Goal: Transaction & Acquisition: Subscribe to service/newsletter

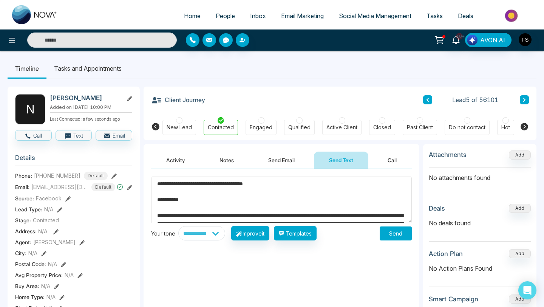
select select "**********"
click at [383, 236] on button "Send" at bounding box center [396, 233] width 32 height 14
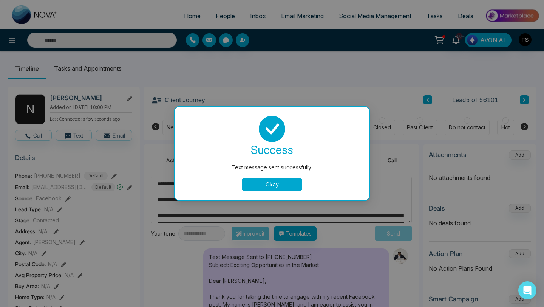
click at [254, 192] on div "success Text message sent successfully. Okay" at bounding box center [272, 154] width 195 height 94
click at [259, 188] on button "Okay" at bounding box center [272, 185] width 60 height 14
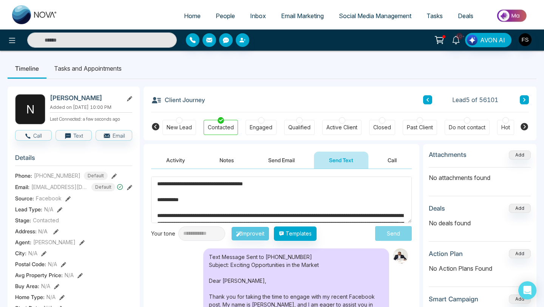
click at [282, 19] on span "Email Marketing" at bounding box center [302, 16] width 43 height 8
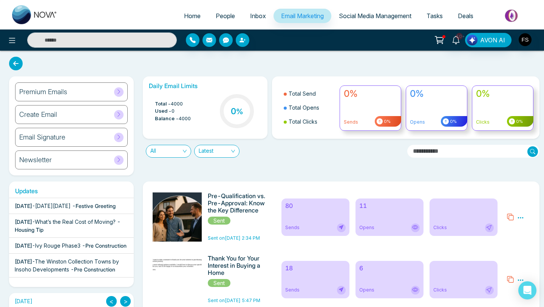
click at [48, 206] on div "[DATE] - [DATE][DATE] - Festive Greeting" at bounding box center [65, 206] width 101 height 8
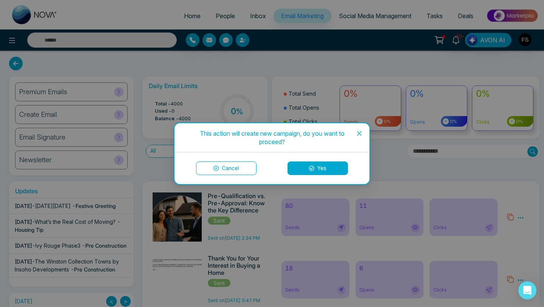
click at [306, 168] on button "Yes" at bounding box center [318, 168] width 60 height 14
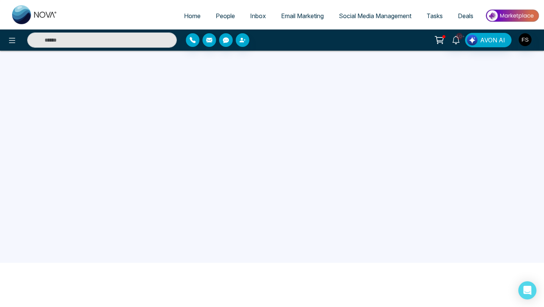
scroll to position [72, 0]
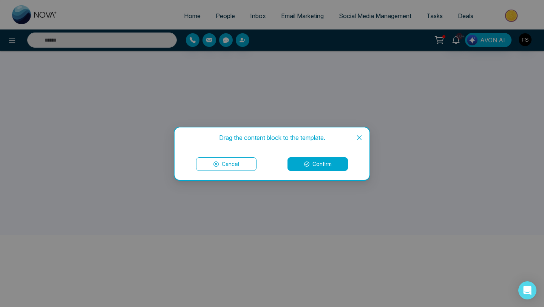
click at [301, 165] on button "Confirm" at bounding box center [318, 164] width 60 height 14
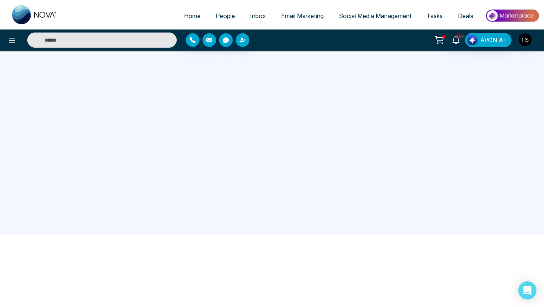
scroll to position [0, 0]
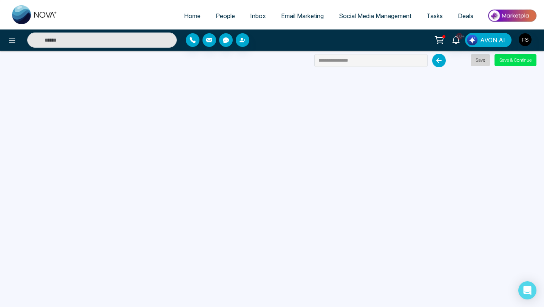
click at [477, 63] on button "Save" at bounding box center [480, 60] width 19 height 12
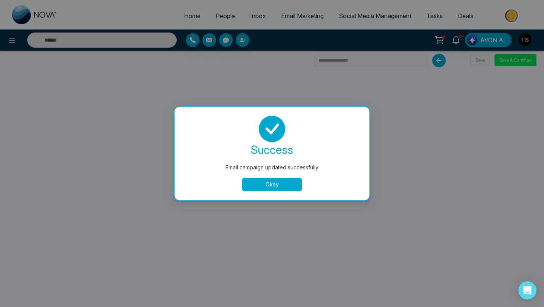
click at [284, 184] on button "Okay" at bounding box center [272, 185] width 60 height 14
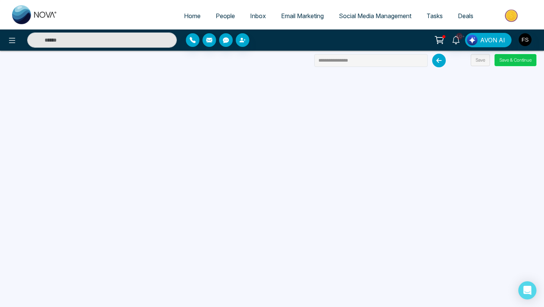
click at [505, 64] on button "Save & Continue" at bounding box center [516, 60] width 42 height 12
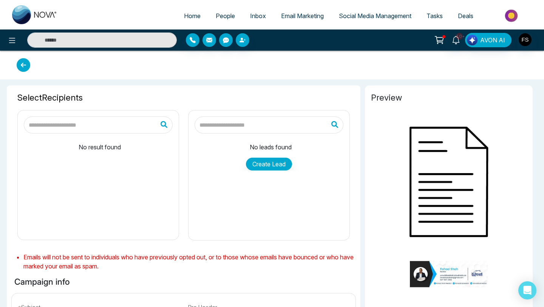
type input "**********"
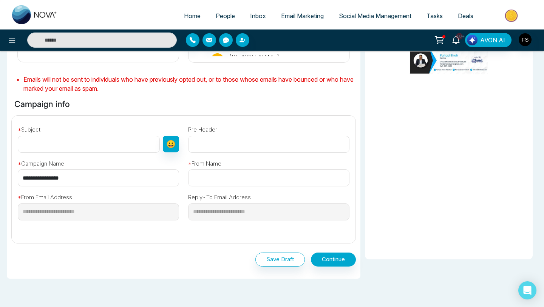
scroll to position [180, 0]
click at [60, 146] on input "text" at bounding box center [89, 144] width 142 height 17
paste input "**********"
type input "**********"
click at [229, 181] on input "text" at bounding box center [268, 178] width 161 height 17
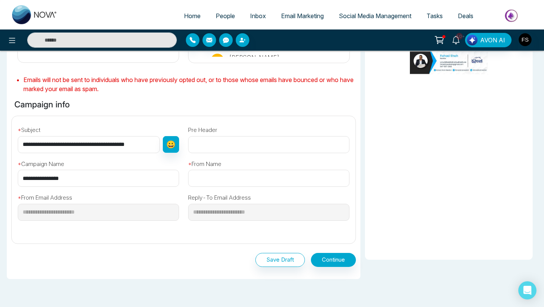
type input "**********"
click at [332, 260] on button "Continue" at bounding box center [333, 260] width 45 height 14
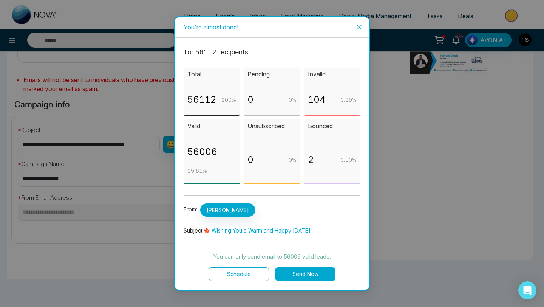
click at [304, 274] on button "Send Now" at bounding box center [305, 274] width 60 height 14
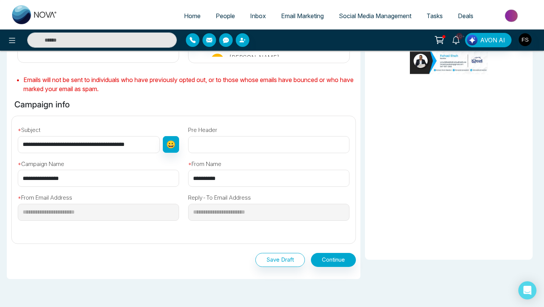
scroll to position [0, 0]
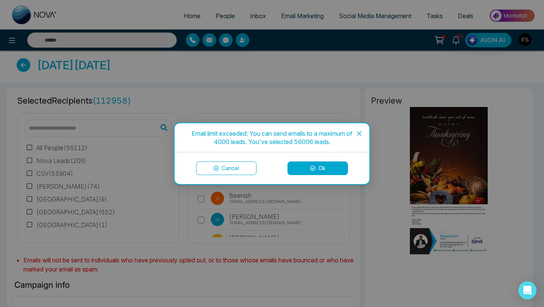
click at [317, 168] on button "Ok" at bounding box center [318, 168] width 60 height 14
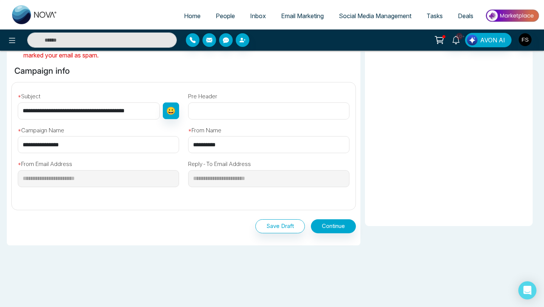
scroll to position [218, 0]
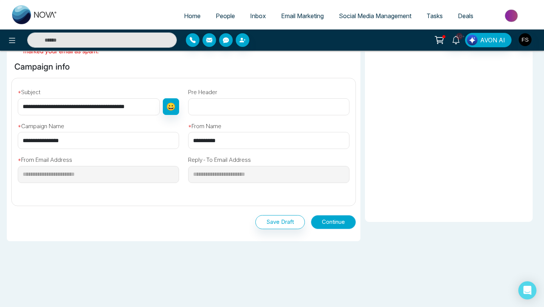
click at [328, 221] on button "Continue" at bounding box center [333, 222] width 45 height 14
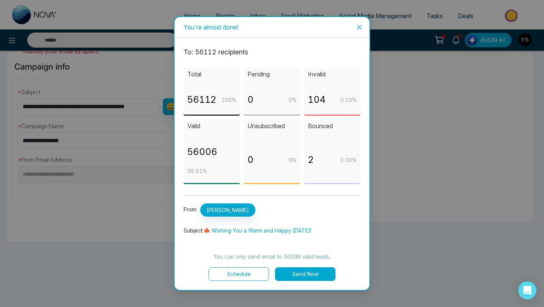
click at [300, 277] on button "Send Now" at bounding box center [305, 274] width 60 height 14
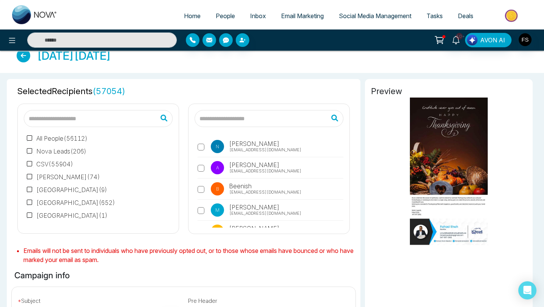
scroll to position [0, 0]
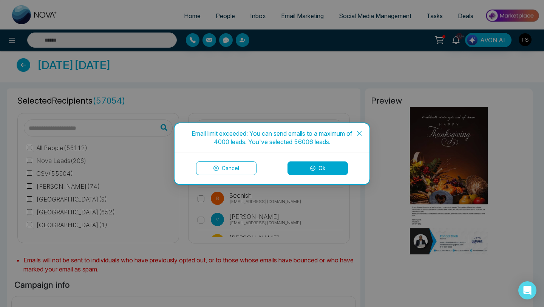
click at [318, 170] on button "Ok" at bounding box center [318, 168] width 60 height 14
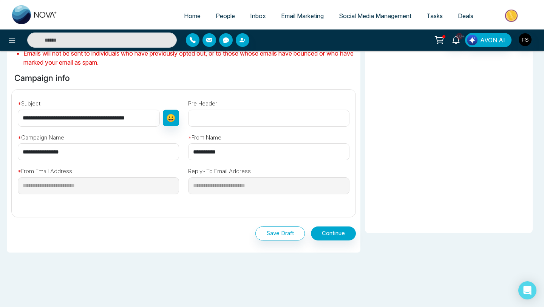
scroll to position [213, 0]
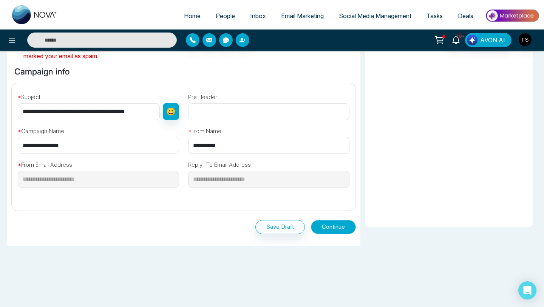
click at [324, 231] on button "Continue" at bounding box center [333, 227] width 45 height 14
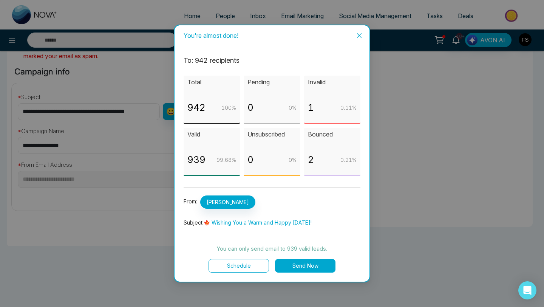
click at [315, 261] on button "Send Now" at bounding box center [305, 266] width 60 height 14
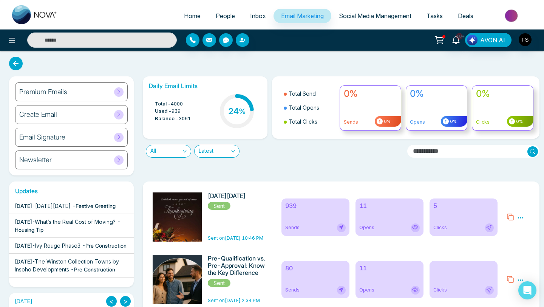
click at [439, 210] on div "5 Clicks" at bounding box center [464, 216] width 68 height 37
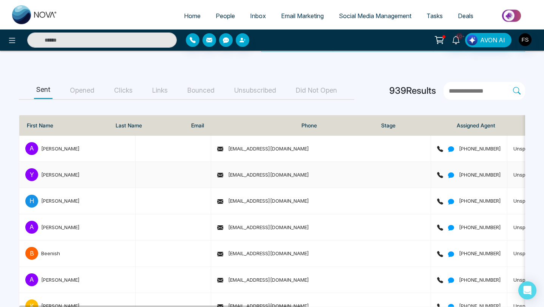
scroll to position [80, 0]
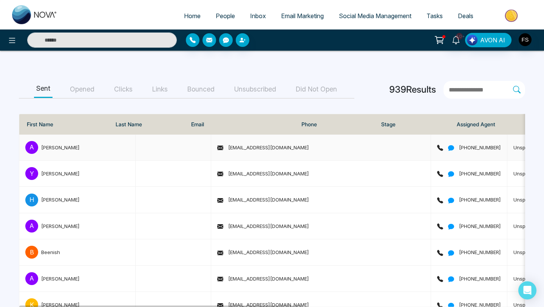
click at [514, 146] on span "Unspecified" at bounding box center [528, 147] width 28 height 6
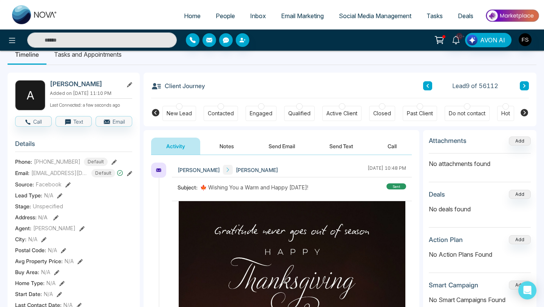
scroll to position [12, 0]
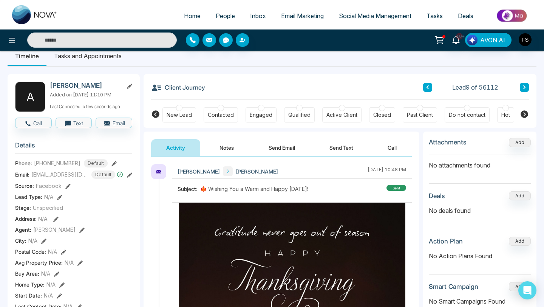
click at [223, 112] on div "Contacted" at bounding box center [221, 115] width 26 height 8
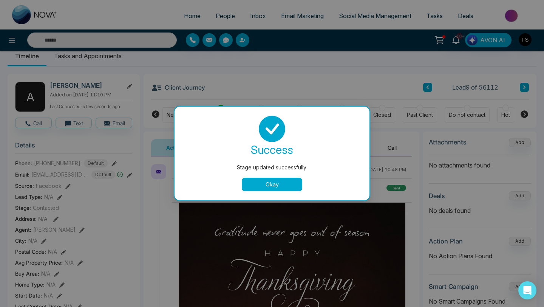
click at [267, 183] on button "Okay" at bounding box center [272, 185] width 60 height 14
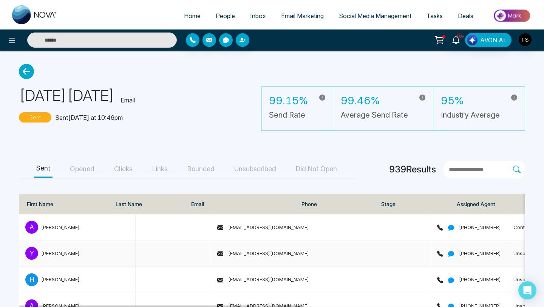
click at [514, 255] on span "Unspecified" at bounding box center [528, 253] width 28 height 6
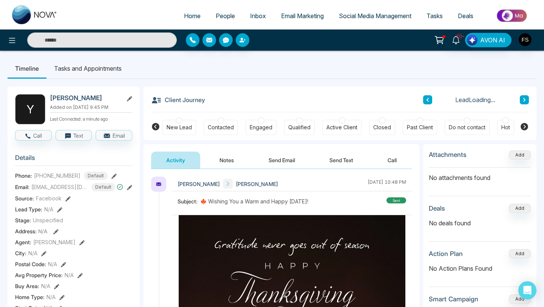
click at [220, 124] on div "Contacted" at bounding box center [221, 128] width 26 height 8
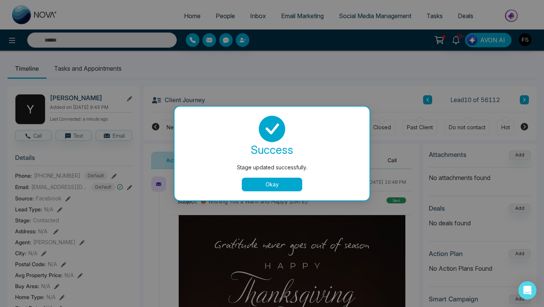
click at [261, 187] on button "Okay" at bounding box center [272, 185] width 60 height 14
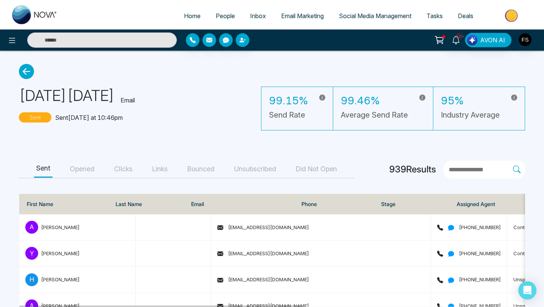
click at [25, 74] on icon at bounding box center [26, 71] width 15 height 15
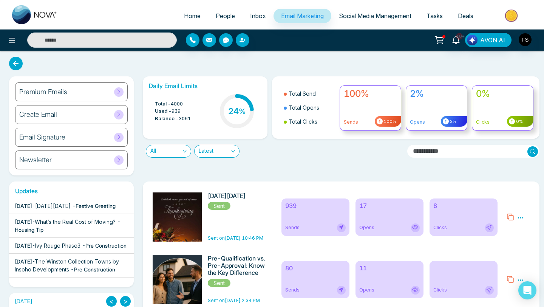
click at [445, 213] on div "8 Clicks" at bounding box center [464, 216] width 68 height 37
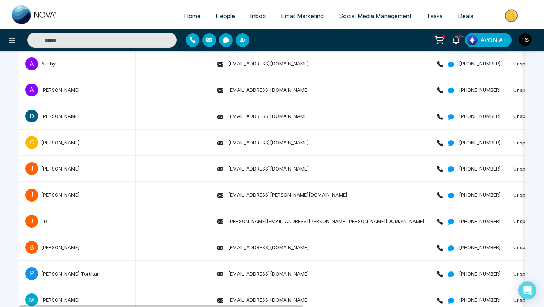
scroll to position [1766, 0]
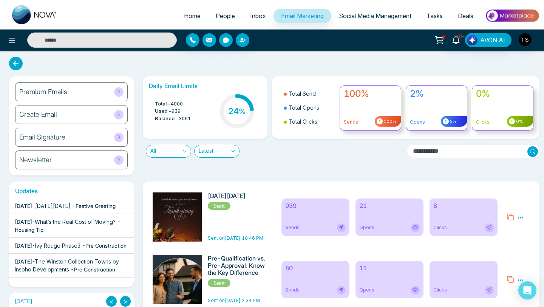
click at [523, 218] on icon at bounding box center [520, 217] width 7 height 7
click at [518, 229] on ul "Preview Analytics Delete" at bounding box center [507, 239] width 34 height 37
click at [521, 220] on icon at bounding box center [520, 217] width 7 height 7
click at [505, 229] on span "Preview" at bounding box center [506, 228] width 20 height 6
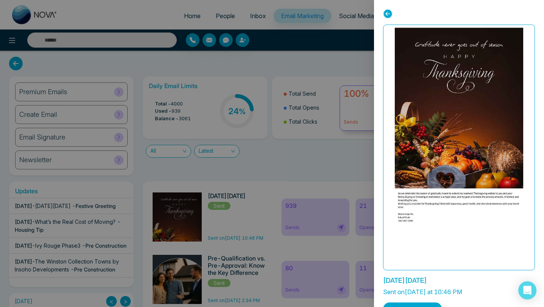
scroll to position [18, 0]
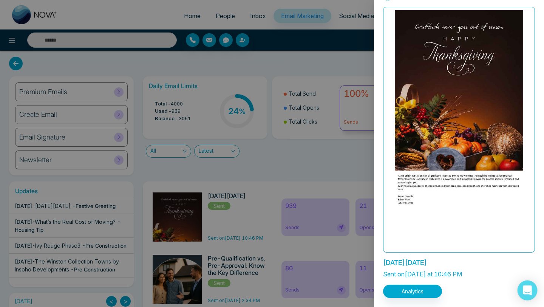
click at [530, 289] on icon "Open Intercom Messenger" at bounding box center [527, 290] width 9 height 10
click at [361, 56] on div at bounding box center [272, 153] width 544 height 307
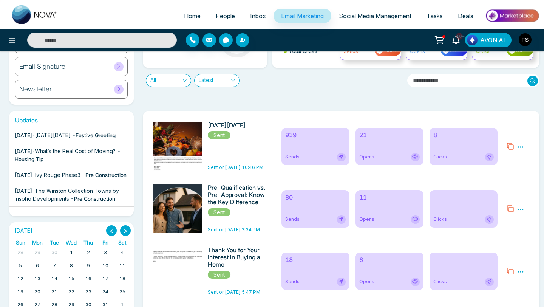
scroll to position [77, 0]
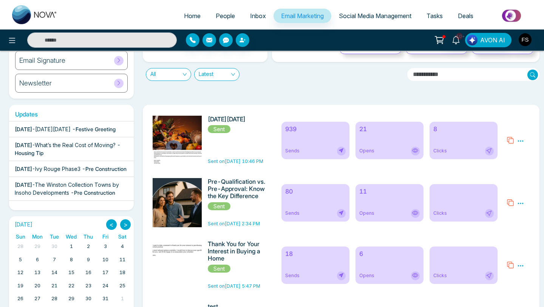
click at [223, 147] on div "Thanksgiving Day Sent Sent on Oct 12, 2025 10:46 PM" at bounding box center [238, 140] width 60 height 49
click at [187, 146] on img at bounding box center [179, 125] width 106 height 82
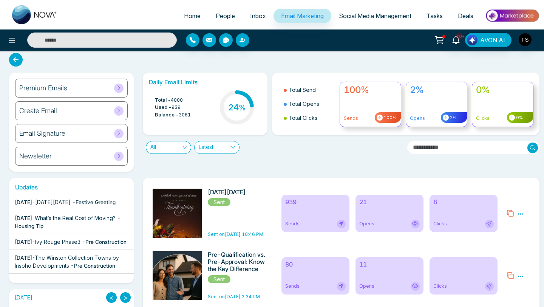
scroll to position [0, 0]
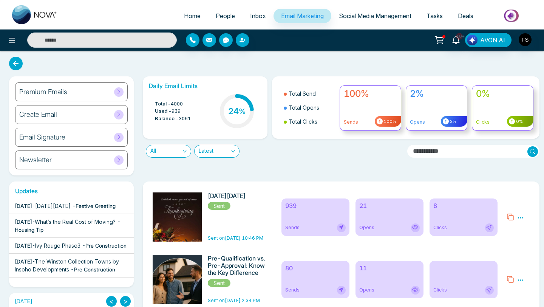
click at [232, 155] on span "Latest" at bounding box center [217, 151] width 36 height 12
click at [262, 163] on div "Daily Email Limits Total - 4000 Used - 939 Balance - 3061 24 % Total Send Total…" at bounding box center [338, 125] width 401 height 99
click at [194, 223] on img at bounding box center [179, 233] width 106 height 82
click at [83, 92] on div "Premium Emails" at bounding box center [71, 91] width 113 height 19
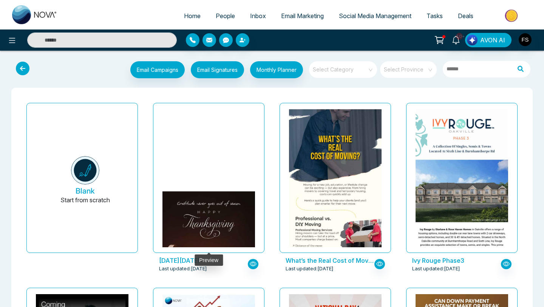
click at [200, 191] on img at bounding box center [208, 249] width 185 height 116
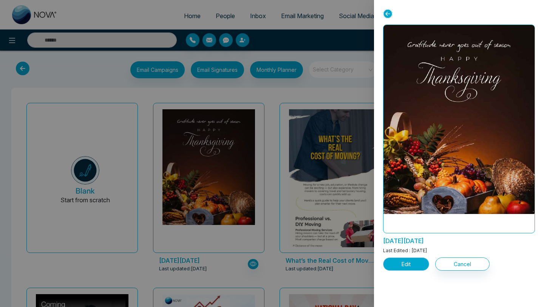
click at [415, 268] on button "Edit" at bounding box center [406, 263] width 46 height 13
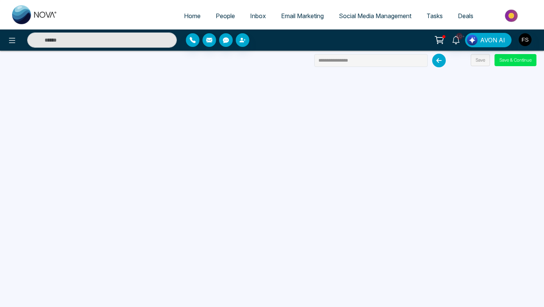
scroll to position [72, 0]
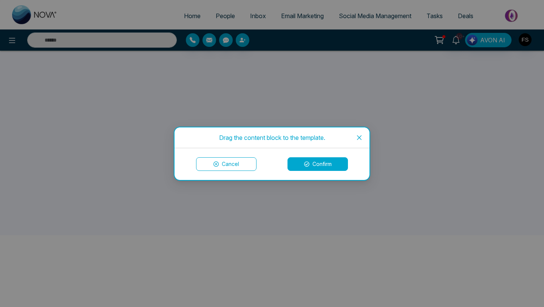
click at [216, 167] on button "Cancel" at bounding box center [226, 164] width 60 height 14
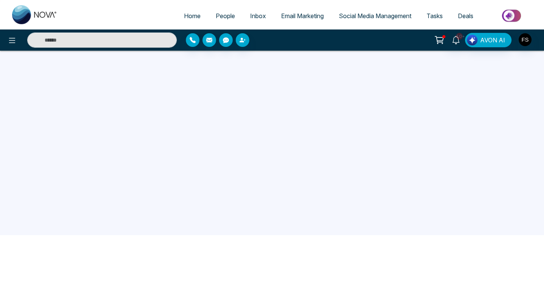
scroll to position [0, 0]
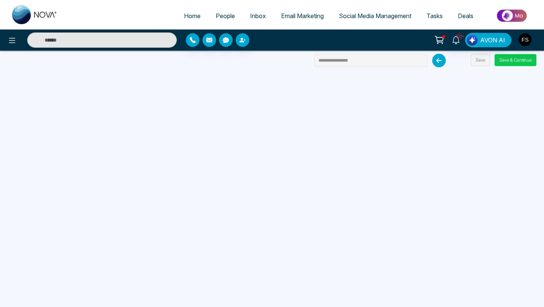
click at [508, 63] on button "Save & Continue" at bounding box center [516, 60] width 42 height 12
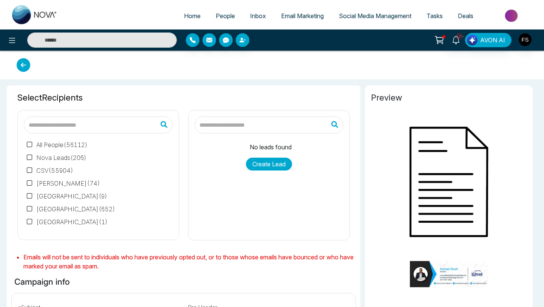
type input "**********"
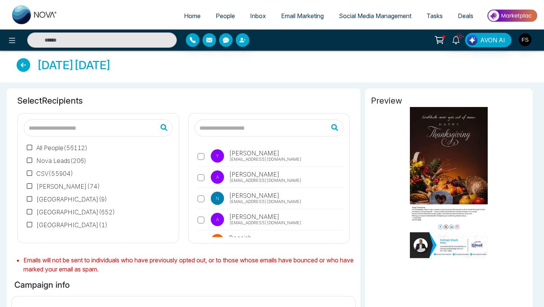
click at [251, 131] on input "text" at bounding box center [269, 127] width 149 height 17
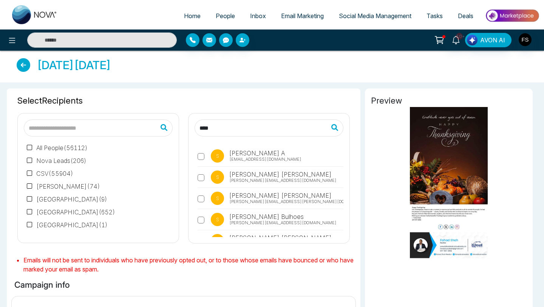
type input "****"
click at [34, 150] on label "All People ( 56112 )" at bounding box center [57, 147] width 61 height 9
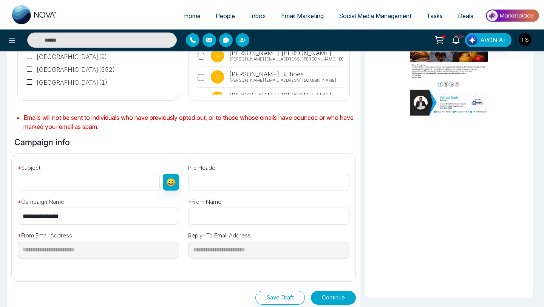
scroll to position [144, 0]
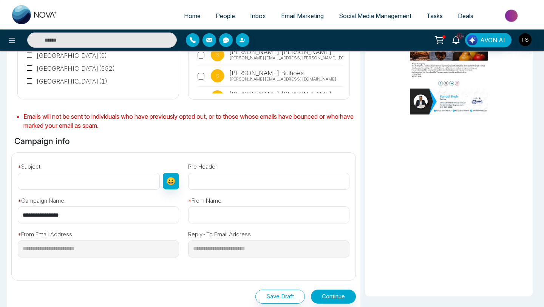
click at [214, 215] on input "text" at bounding box center [268, 214] width 161 height 17
type input "**********"
click at [86, 180] on input "text" at bounding box center [89, 181] width 142 height 17
type input "**********"
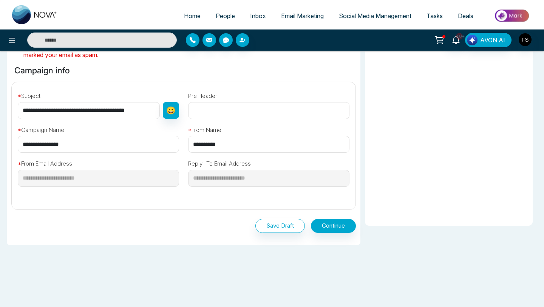
scroll to position [218, 0]
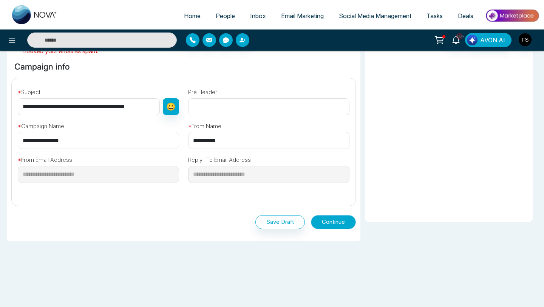
click at [325, 226] on button "Continue" at bounding box center [333, 222] width 45 height 14
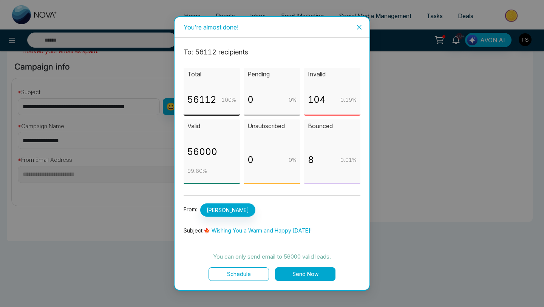
click at [239, 273] on button "Schedule" at bounding box center [239, 274] width 60 height 14
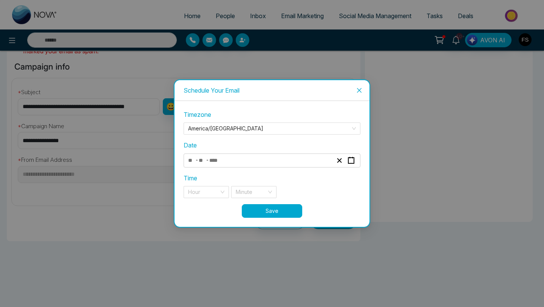
click at [361, 91] on icon "close" at bounding box center [359, 90] width 6 height 6
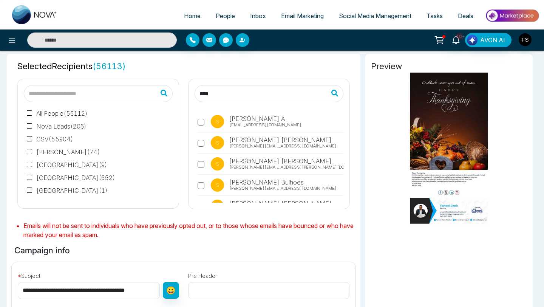
scroll to position [33, 0]
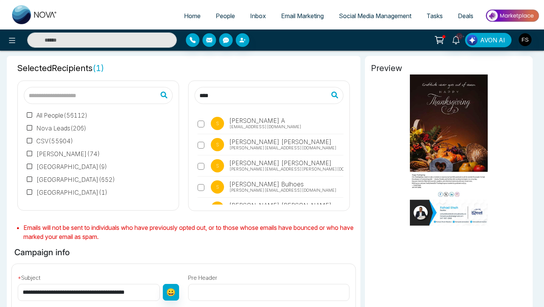
click at [81, 117] on label "All People ( 56112 )" at bounding box center [57, 115] width 61 height 9
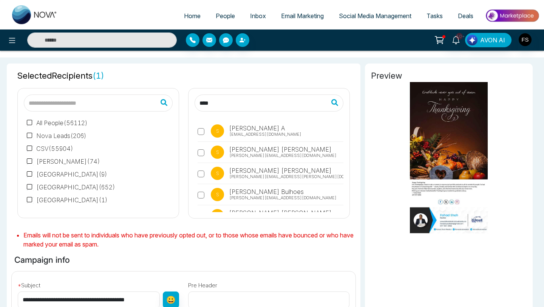
scroll to position [0, 0]
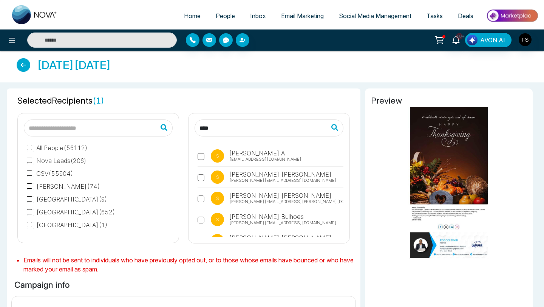
click at [349, 17] on span "Social Media Management" at bounding box center [375, 16] width 73 height 8
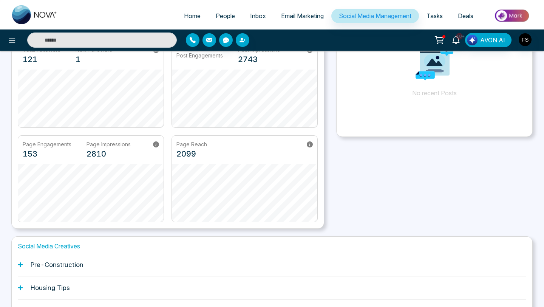
scroll to position [156, 0]
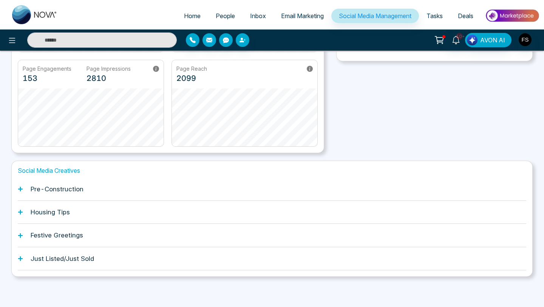
click at [68, 233] on h1 "Festive Greetings" at bounding box center [57, 235] width 53 height 8
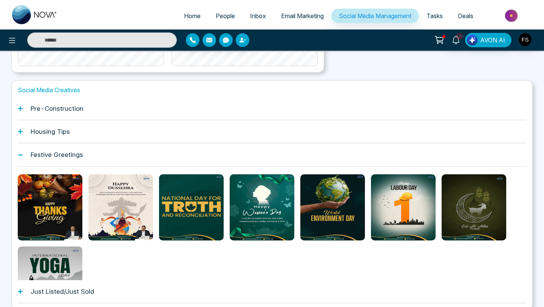
scroll to position [237, 0]
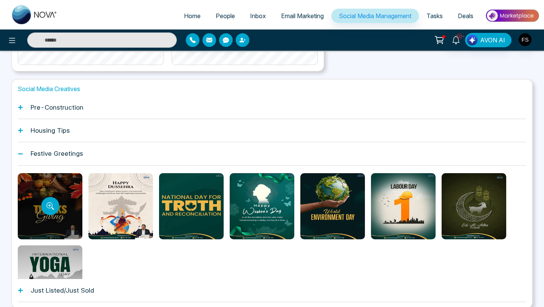
click at [40, 220] on div at bounding box center [50, 206] width 65 height 66
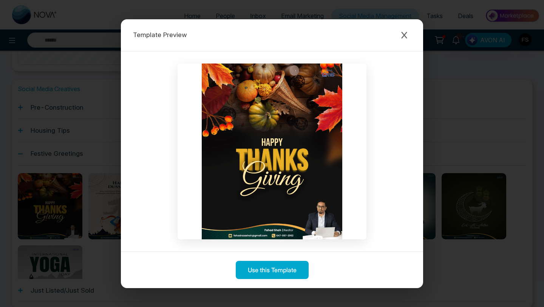
scroll to position [256, 0]
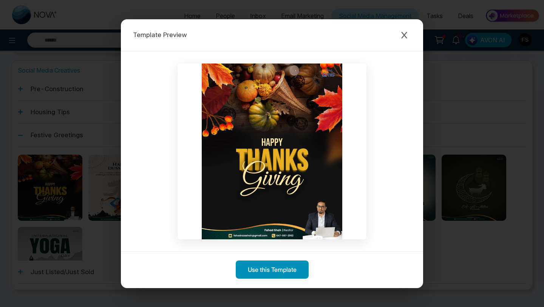
click at [259, 273] on button "Use this Template" at bounding box center [272, 269] width 73 height 18
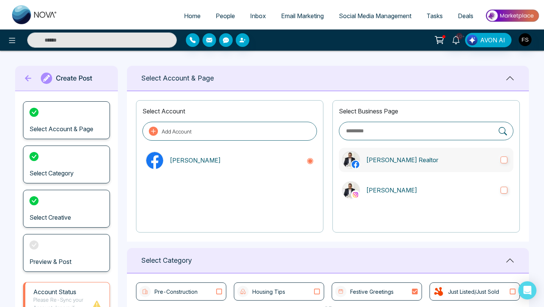
click at [505, 164] on label "[PERSON_NAME] Realtor" at bounding box center [426, 160] width 175 height 24
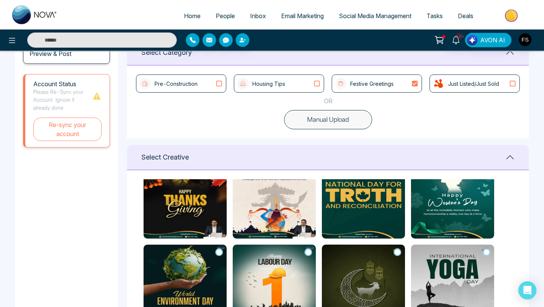
scroll to position [37, 0]
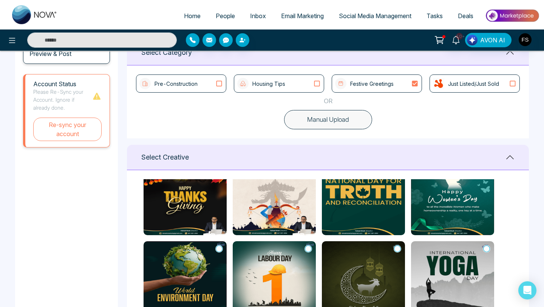
type textarea "**********"
click at [197, 206] on img at bounding box center [185, 192] width 83 height 85
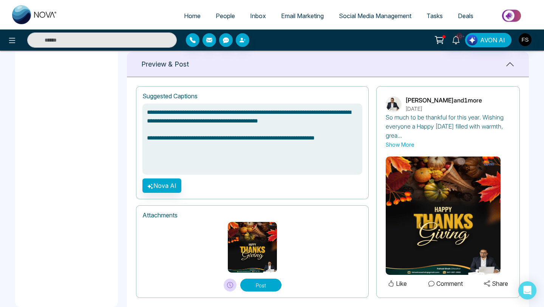
scroll to position [486, 0]
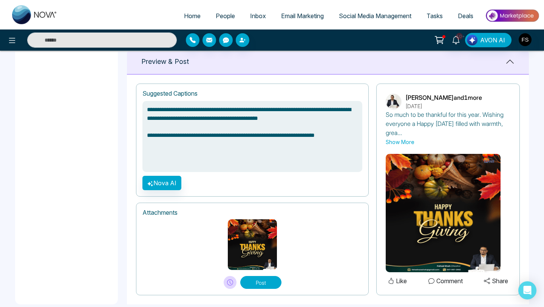
drag, startPoint x: 149, startPoint y: 108, endPoint x: 240, endPoint y: 156, distance: 103.3
click at [240, 156] on textarea "**********" at bounding box center [252, 136] width 220 height 71
type textarea "*"
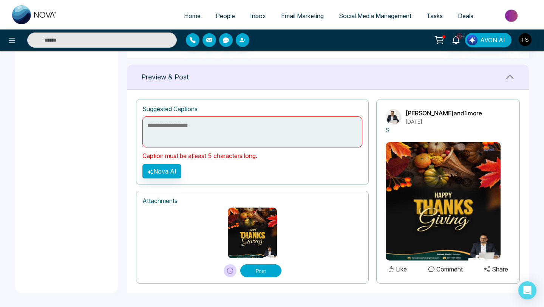
scroll to position [467, 0]
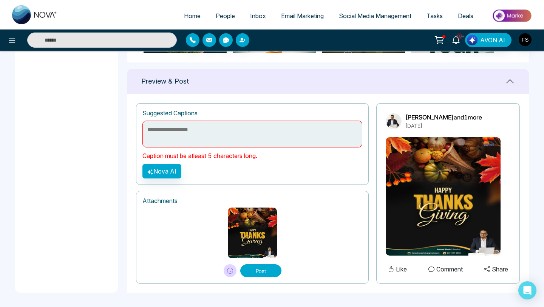
paste textarea "**********"
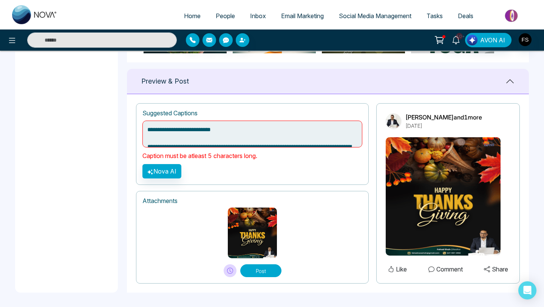
scroll to position [486, 0]
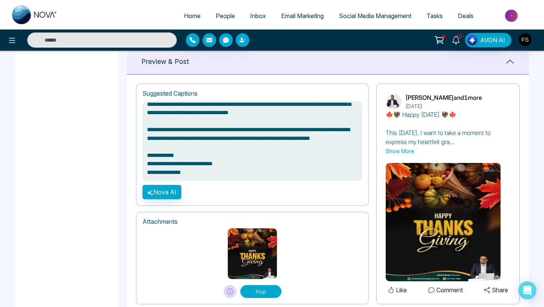
drag, startPoint x: 224, startPoint y: 167, endPoint x: 147, endPoint y: 166, distance: 76.7
click at [147, 166] on textarea "**********" at bounding box center [252, 141] width 220 height 80
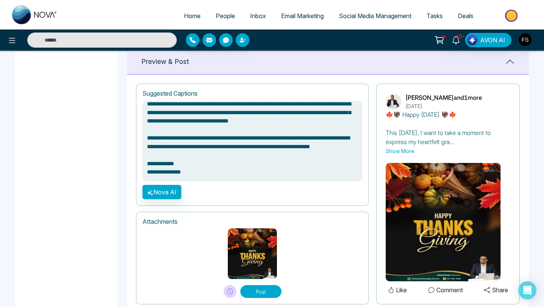
scroll to position [0, 0]
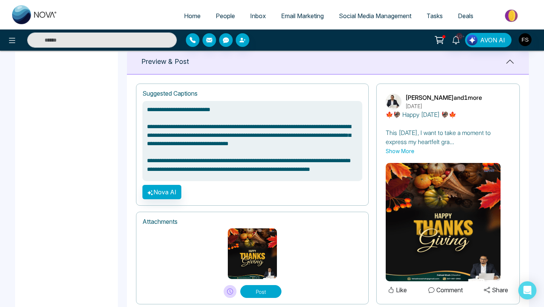
type textarea "**********"
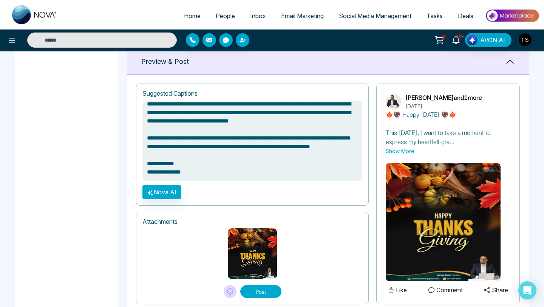
drag, startPoint x: 146, startPoint y: 107, endPoint x: 286, endPoint y: 202, distance: 170.1
click at [286, 202] on div "**********" at bounding box center [252, 145] width 233 height 122
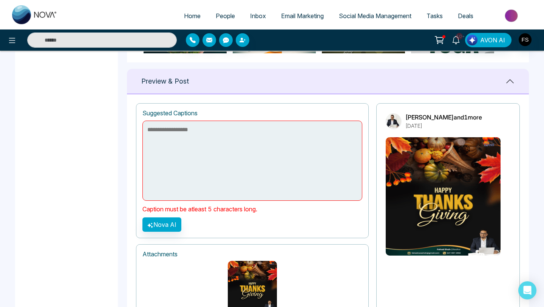
scroll to position [0, 0]
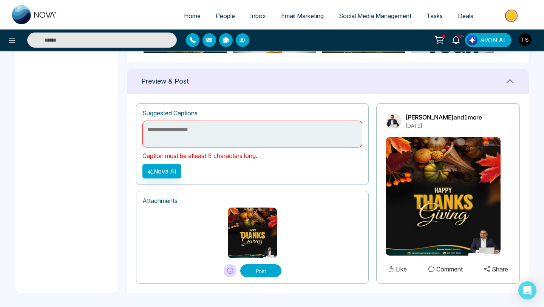
paste textarea "**********"
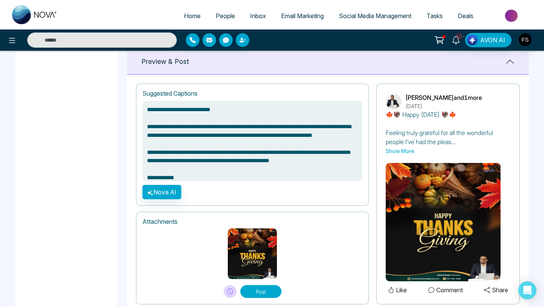
scroll to position [51, 0]
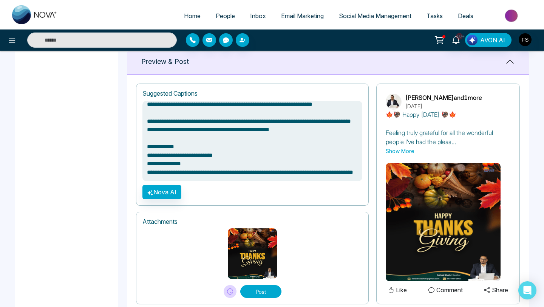
click at [224, 153] on textarea "**********" at bounding box center [252, 141] width 220 height 80
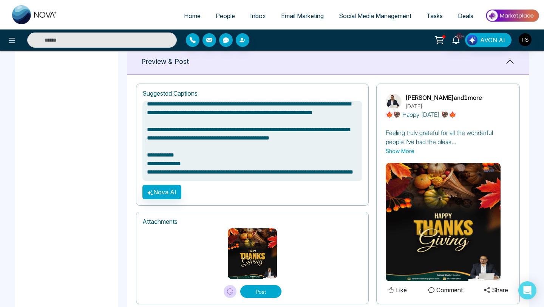
scroll to position [48, 0]
click at [155, 147] on textarea "**********" at bounding box center [252, 141] width 220 height 80
click at [160, 141] on textarea "**********" at bounding box center [252, 141] width 220 height 80
click at [180, 152] on textarea "**********" at bounding box center [252, 141] width 220 height 80
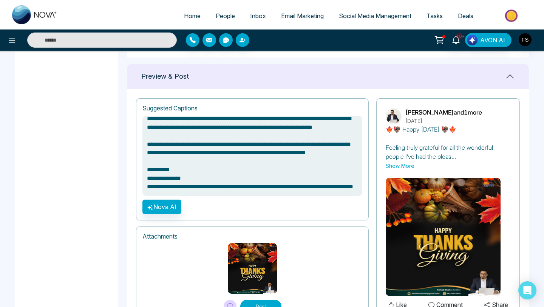
scroll to position [507, 0]
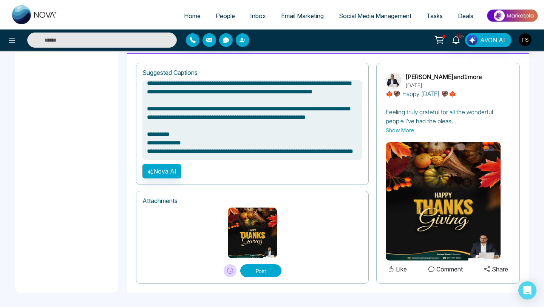
type textarea "**********"
click at [265, 273] on button "Post" at bounding box center [260, 270] width 41 height 13
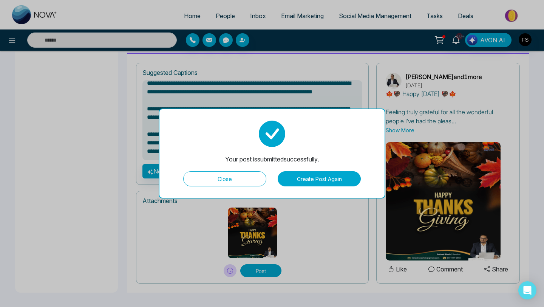
click at [232, 181] on button "Close" at bounding box center [224, 178] width 83 height 15
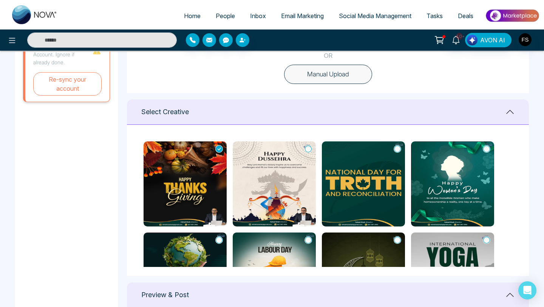
scroll to position [255, 0]
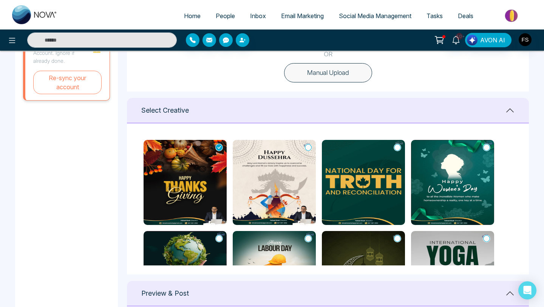
type textarea "**********"
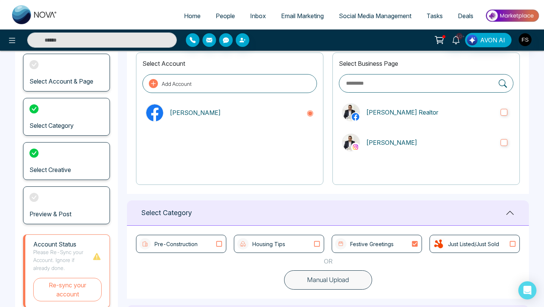
scroll to position [0, 0]
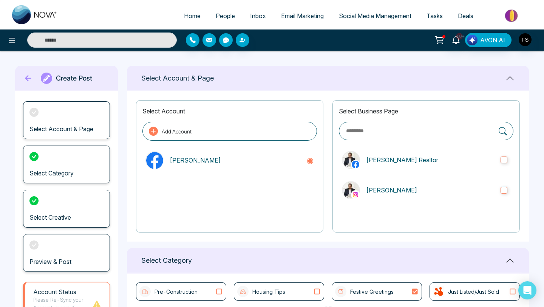
click at [221, 15] on span "People" at bounding box center [225, 16] width 19 height 8
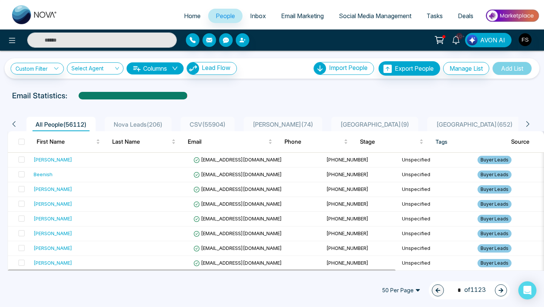
click at [220, 127] on span "CSV ( 55904 )" at bounding box center [208, 125] width 42 height 8
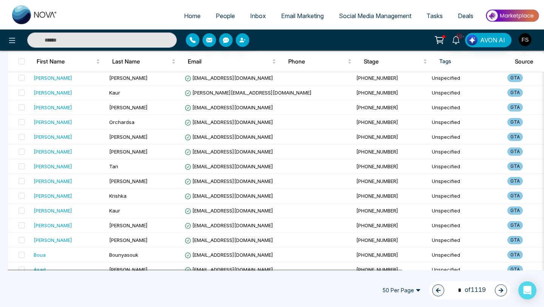
scroll to position [635, 0]
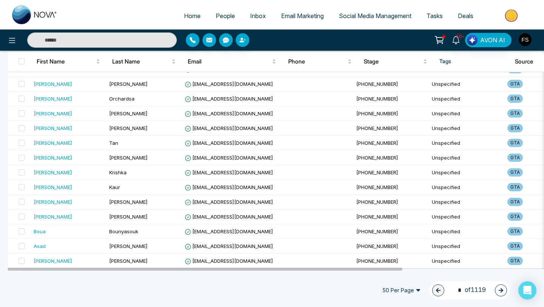
click at [504, 293] on button "button" at bounding box center [501, 290] width 12 height 12
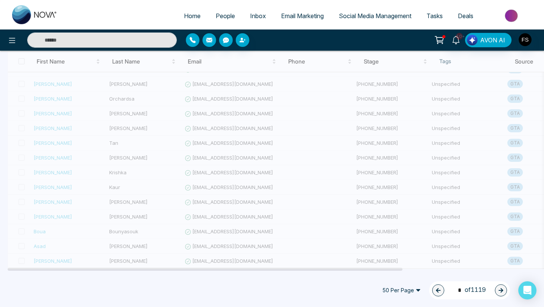
scroll to position [633, 0]
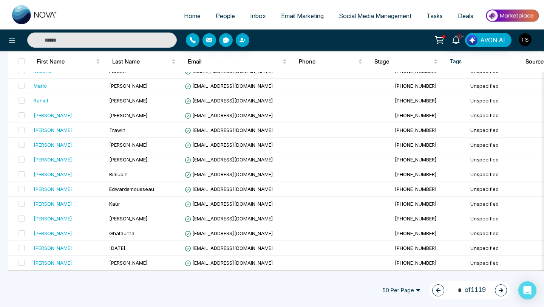
click at [501, 291] on icon "button" at bounding box center [501, 290] width 5 height 5
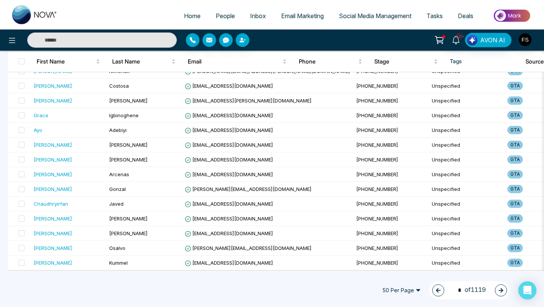
click at [498, 289] on button "button" at bounding box center [501, 290] width 12 height 12
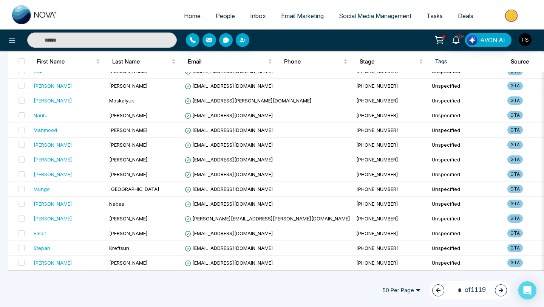
click at [498, 291] on button "button" at bounding box center [501, 290] width 12 height 12
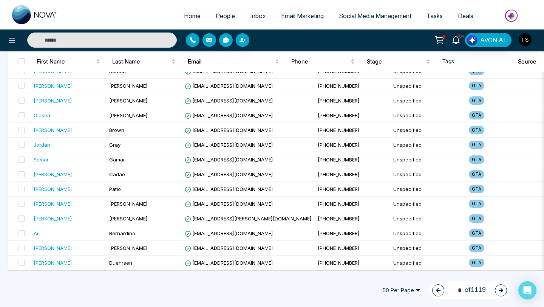
click at [498, 291] on button "button" at bounding box center [501, 290] width 12 height 12
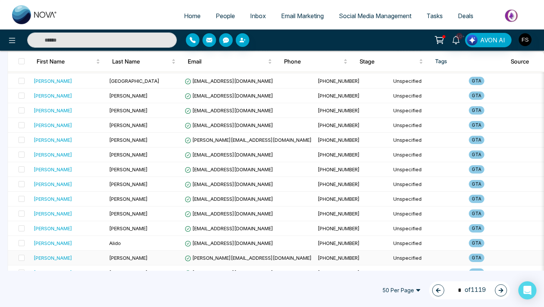
scroll to position [0, 0]
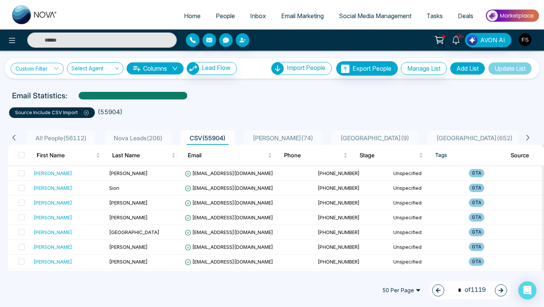
click at [58, 70] on icon at bounding box center [56, 68] width 5 height 5
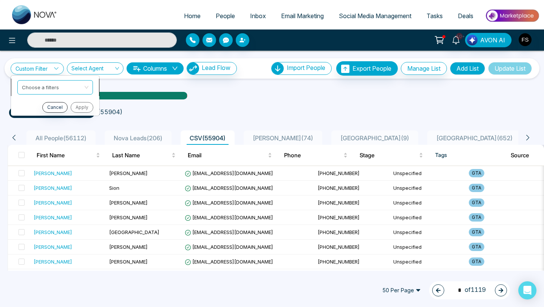
click at [74, 85] on input "search" at bounding box center [52, 86] width 61 height 11
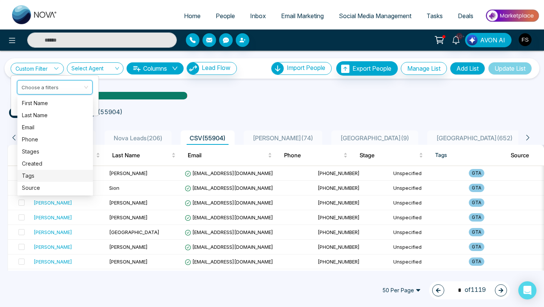
click at [43, 175] on div "Tags" at bounding box center [55, 176] width 67 height 8
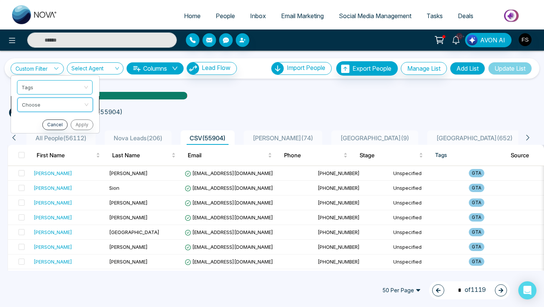
click at [70, 107] on input "search" at bounding box center [52, 103] width 61 height 11
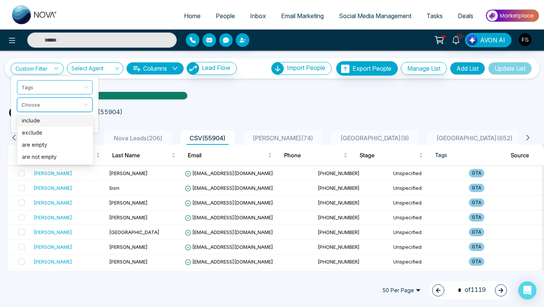
click at [63, 118] on div "include" at bounding box center [55, 120] width 67 height 8
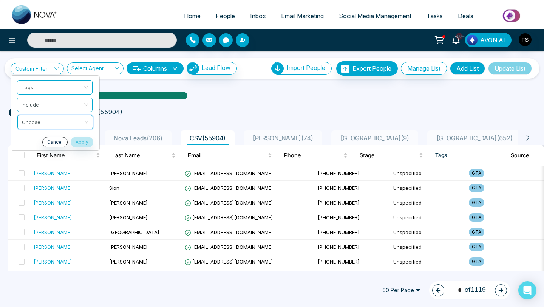
click at [61, 122] on input "search" at bounding box center [52, 120] width 61 height 11
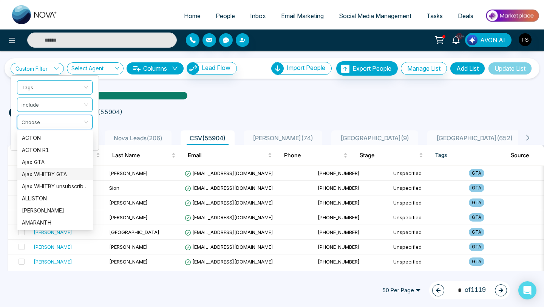
click at [54, 174] on div "Ajax WHITBY GTA" at bounding box center [55, 174] width 67 height 8
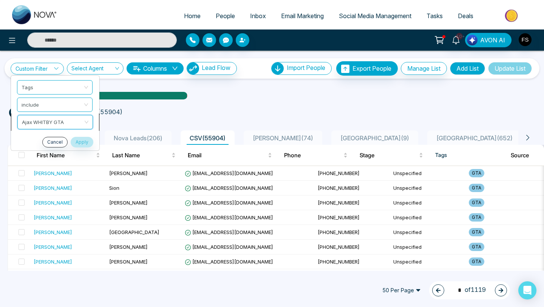
click at [66, 124] on span "Ajax WHITBY GTA" at bounding box center [55, 122] width 67 height 14
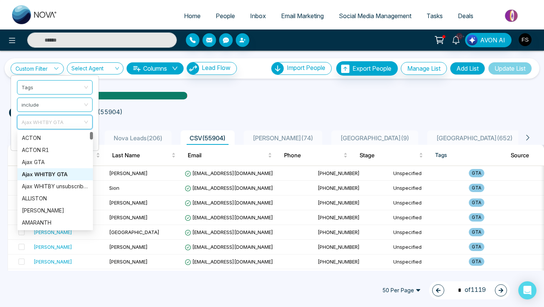
click at [39, 174] on div "Ajax WHITBY GTA" at bounding box center [55, 174] width 67 height 8
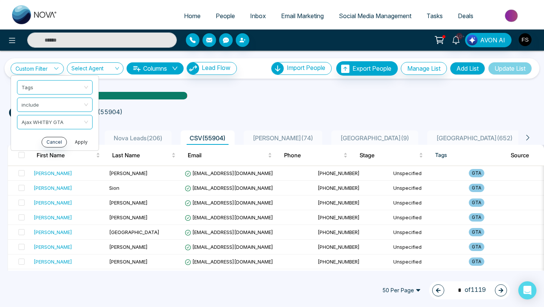
click at [83, 143] on button "Apply" at bounding box center [81, 142] width 23 height 11
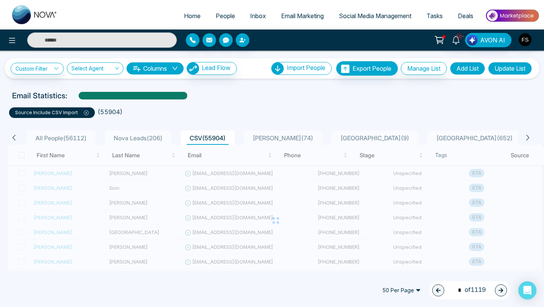
type input "*"
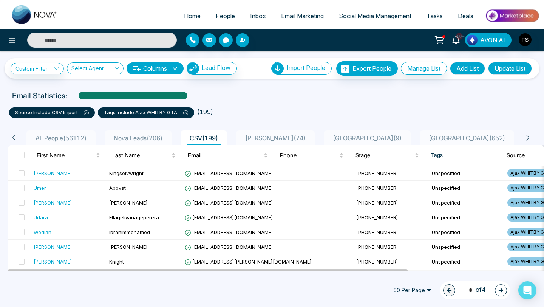
click at [520, 72] on button "Update List" at bounding box center [510, 68] width 44 height 13
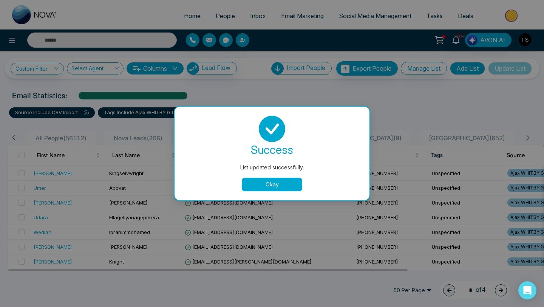
click at [291, 187] on button "Okay" at bounding box center [272, 185] width 60 height 14
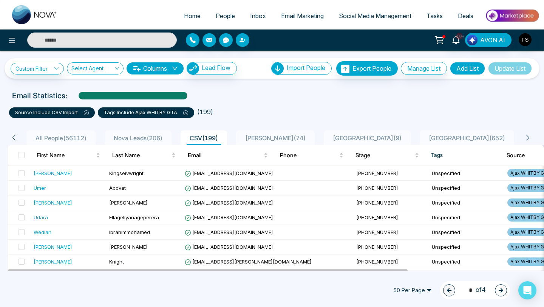
click at [285, 19] on span "Email Marketing" at bounding box center [302, 16] width 43 height 8
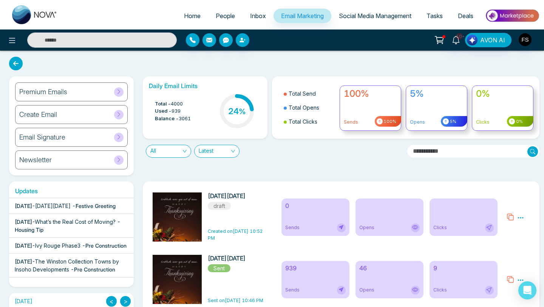
click at [519, 219] on icon at bounding box center [520, 217] width 7 height 7
click at [515, 229] on span "Preview" at bounding box center [508, 228] width 20 height 6
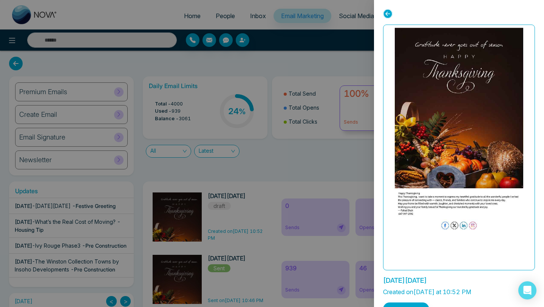
scroll to position [18, 0]
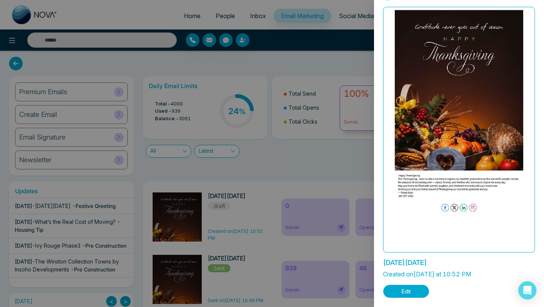
click at [414, 292] on button "Edit" at bounding box center [406, 291] width 46 height 13
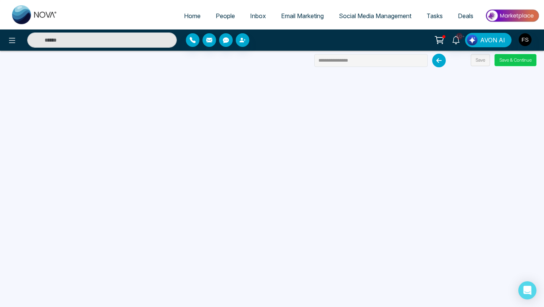
click at [522, 61] on button "Save & Continue" at bounding box center [516, 60] width 42 height 12
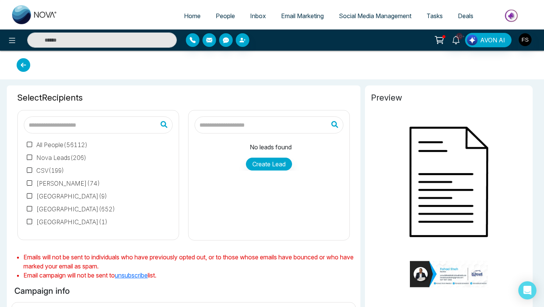
type input "**********"
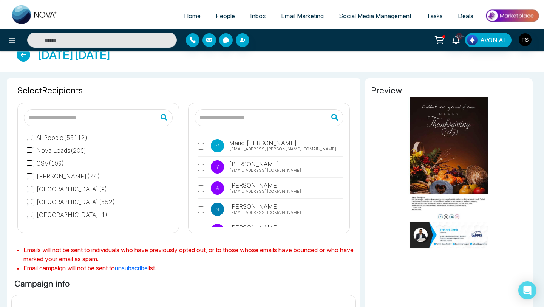
scroll to position [10, 0]
click at [103, 124] on input "text" at bounding box center [98, 118] width 149 height 17
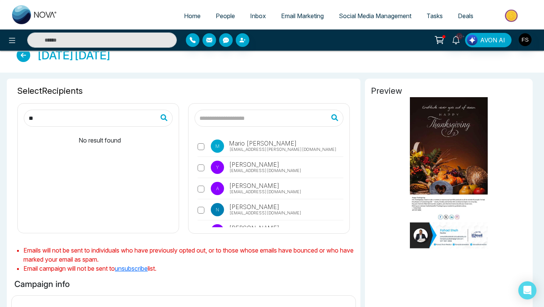
type input "*"
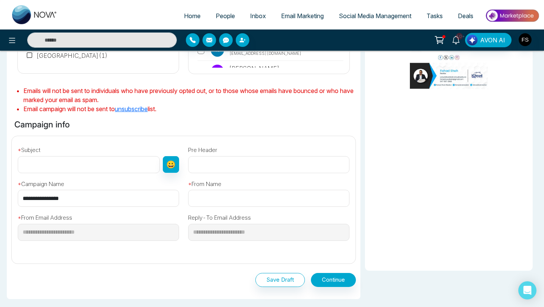
scroll to position [0, 0]
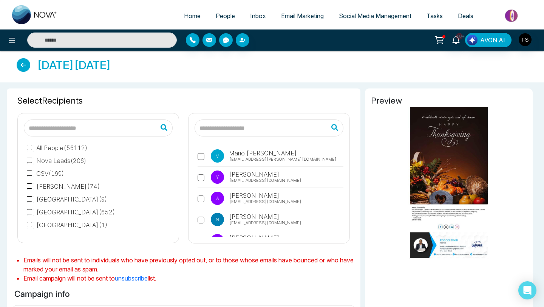
click at [223, 14] on span "People" at bounding box center [225, 16] width 19 height 8
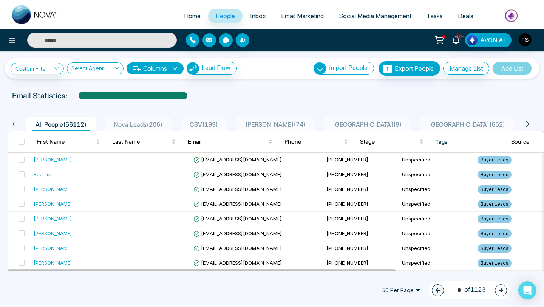
click at [526, 123] on icon at bounding box center [528, 124] width 7 height 7
click at [528, 123] on icon at bounding box center [528, 124] width 7 height 7
click at [51, 69] on link "Custom Filter" at bounding box center [37, 69] width 53 height 12
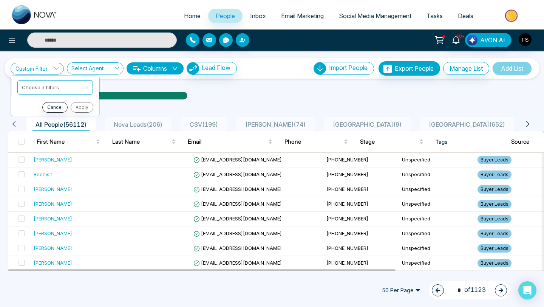
click at [52, 86] on input "search" at bounding box center [52, 86] width 61 height 11
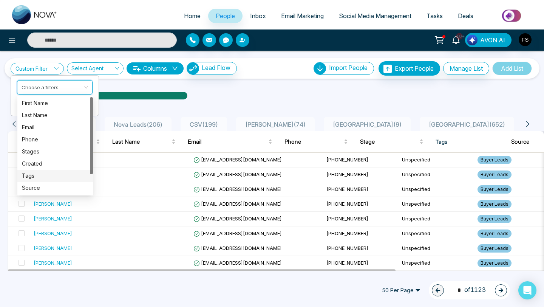
click at [34, 175] on div "Tags" at bounding box center [55, 176] width 67 height 8
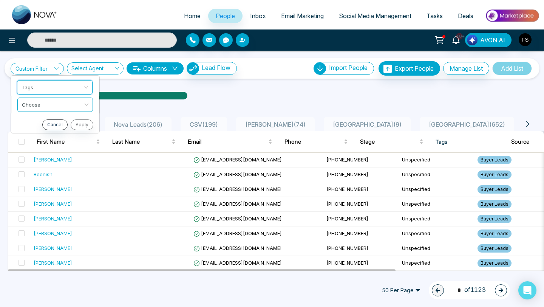
click at [52, 105] on input "search" at bounding box center [52, 103] width 61 height 11
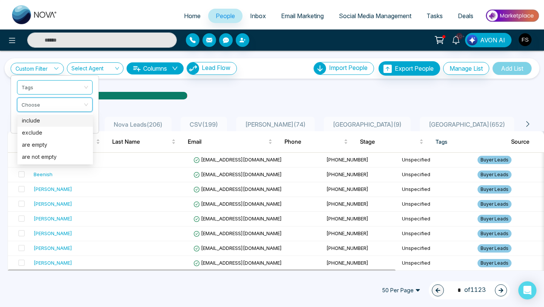
click at [47, 121] on div "include" at bounding box center [55, 120] width 67 height 8
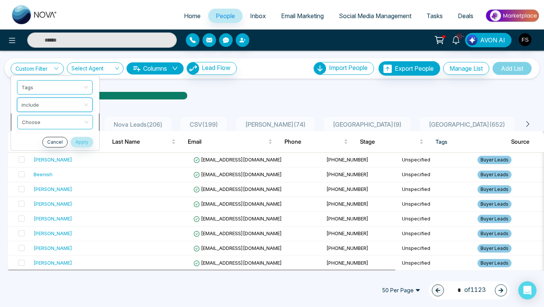
click at [56, 121] on input "search" at bounding box center [52, 120] width 61 height 11
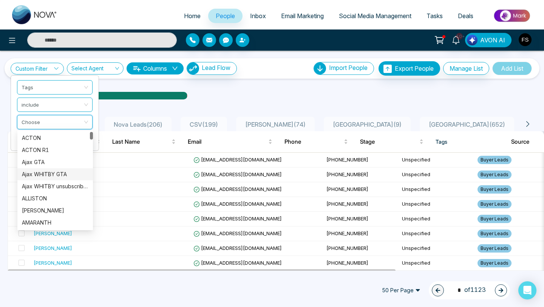
click at [59, 173] on div "Ajax WHITBY GTA" at bounding box center [55, 174] width 67 height 8
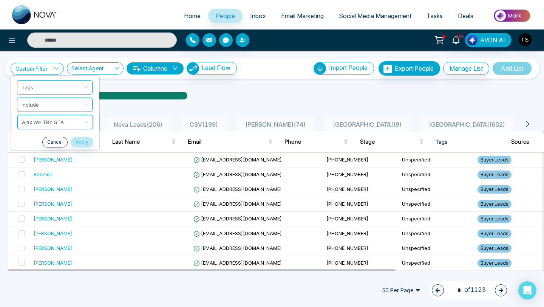
click at [70, 122] on span "Ajax WHITBY GTA" at bounding box center [55, 122] width 67 height 14
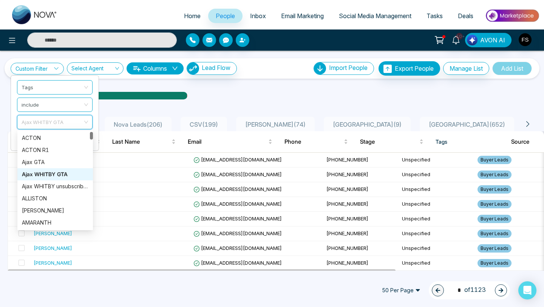
click at [65, 172] on div "Ajax WHITBY GTA" at bounding box center [55, 174] width 67 height 8
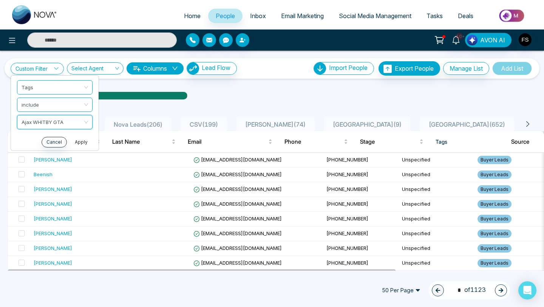
click at [82, 140] on button "Apply" at bounding box center [81, 142] width 23 height 11
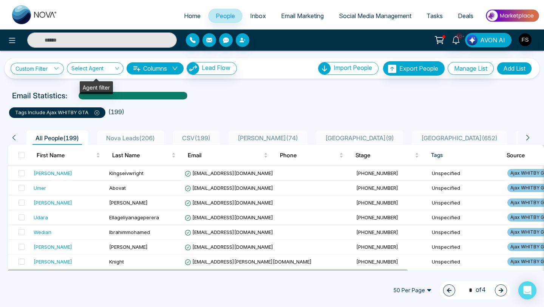
click at [117, 69] on div "Select Agent" at bounding box center [95, 68] width 57 height 12
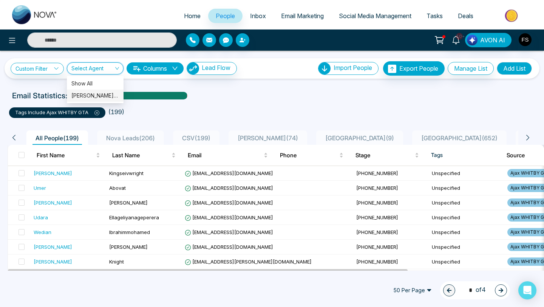
click at [108, 93] on div "[PERSON_NAME] (me)" at bounding box center [95, 95] width 48 height 8
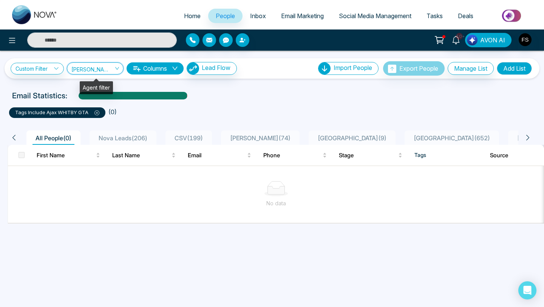
click at [94, 68] on span "[PERSON_NAME] (me)" at bounding box center [95, 68] width 48 height 7
click at [94, 82] on div "Show All" at bounding box center [95, 83] width 48 height 8
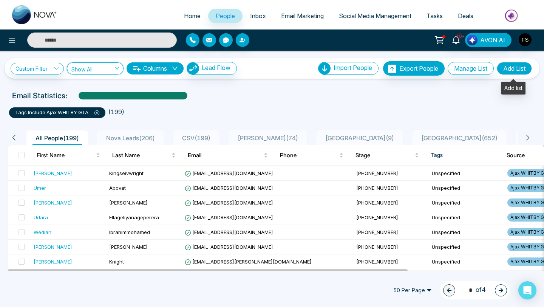
click at [509, 70] on button "Add List" at bounding box center [514, 68] width 35 height 13
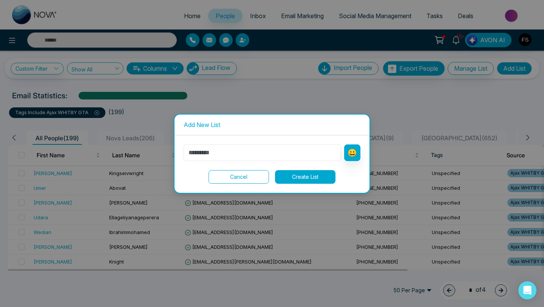
click at [285, 155] on input "text" at bounding box center [263, 152] width 158 height 17
type input "**********"
click at [297, 176] on button "Create List" at bounding box center [305, 177] width 60 height 14
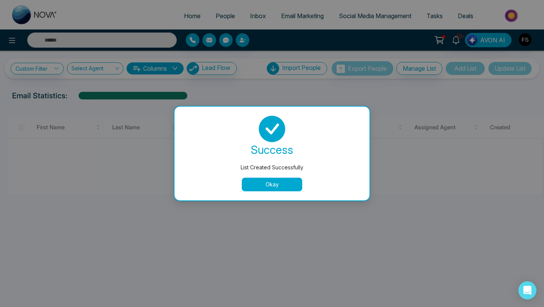
click at [281, 186] on button "Okay" at bounding box center [272, 185] width 60 height 14
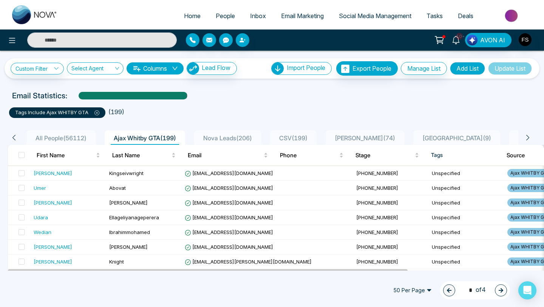
click at [292, 15] on span "Email Marketing" at bounding box center [302, 16] width 43 height 8
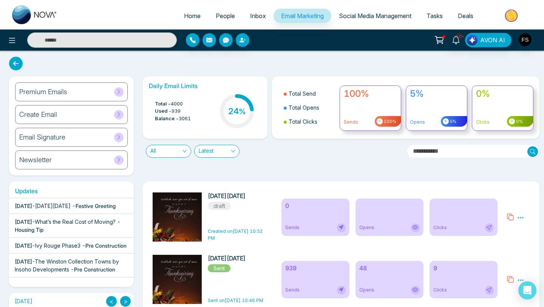
click at [523, 219] on icon at bounding box center [520, 217] width 7 height 7
click at [503, 240] on link "Edit" at bounding box center [502, 239] width 9 height 6
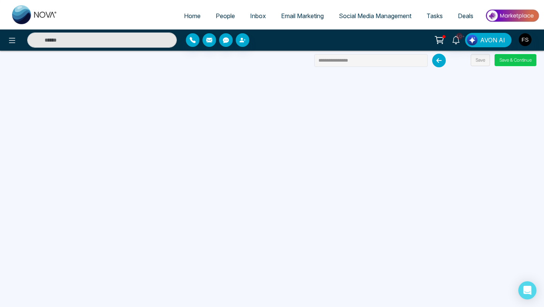
click at [499, 60] on button "Save & Continue" at bounding box center [516, 60] width 42 height 12
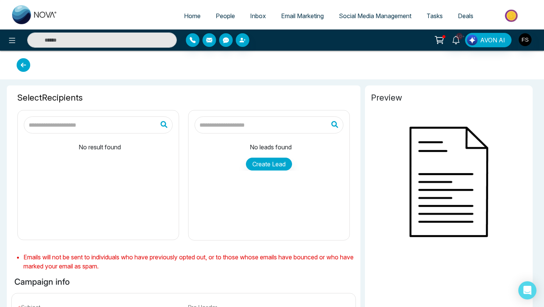
type input "**********"
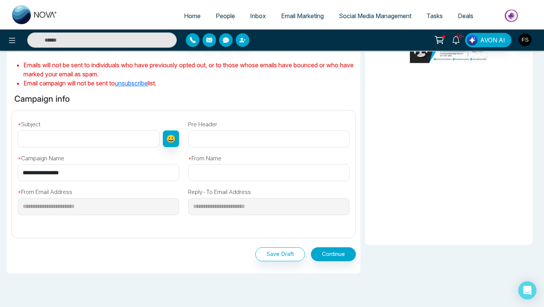
scroll to position [227, 0]
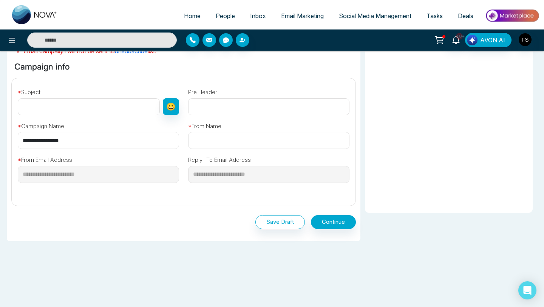
click at [93, 110] on input "text" at bounding box center [89, 106] width 142 height 17
type input "**********"
click at [211, 142] on input "text" at bounding box center [268, 140] width 161 height 17
type input "**********"
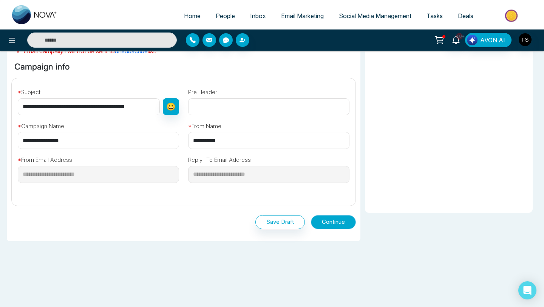
click at [325, 223] on button "Continue" at bounding box center [333, 222] width 45 height 14
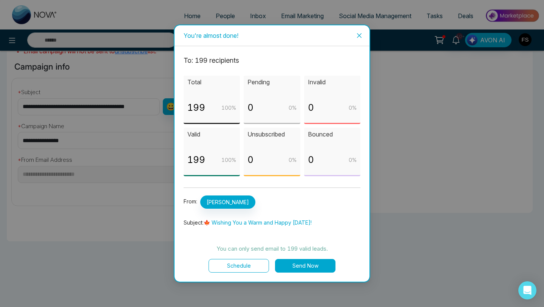
click at [314, 267] on button "Send Now" at bounding box center [305, 266] width 60 height 14
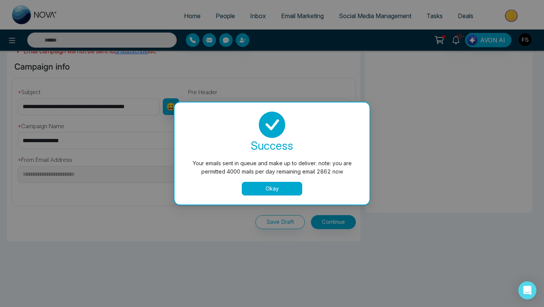
click at [267, 194] on button "Okay" at bounding box center [272, 189] width 60 height 14
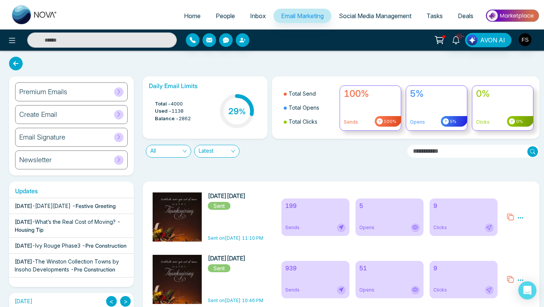
click at [299, 19] on span "Email Marketing" at bounding box center [302, 16] width 43 height 8
click at [226, 15] on span "People" at bounding box center [225, 16] width 19 height 8
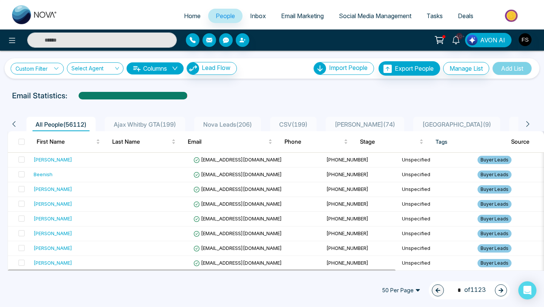
click at [59, 70] on icon at bounding box center [56, 68] width 5 height 5
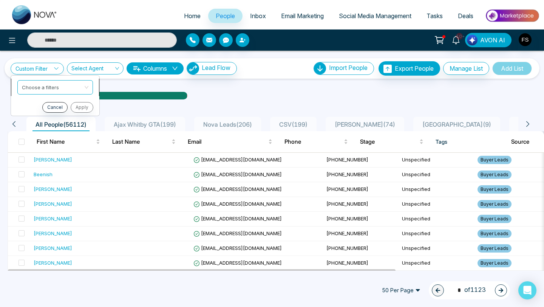
click at [59, 86] on input "search" at bounding box center [52, 86] width 61 height 11
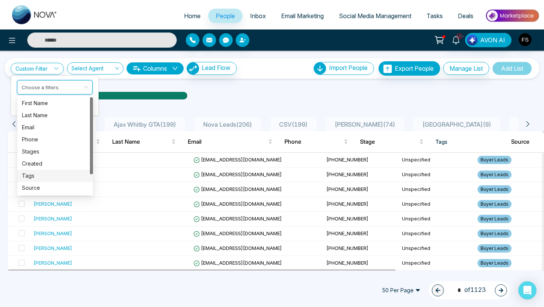
click at [36, 175] on div "Tags" at bounding box center [55, 176] width 67 height 8
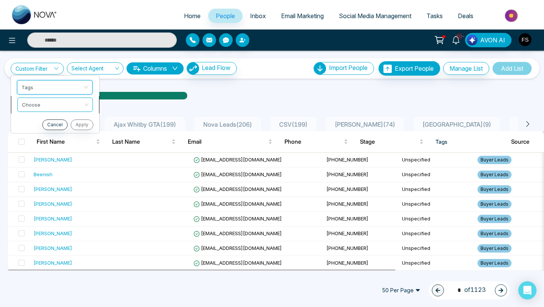
click at [42, 105] on input "search" at bounding box center [52, 103] width 61 height 11
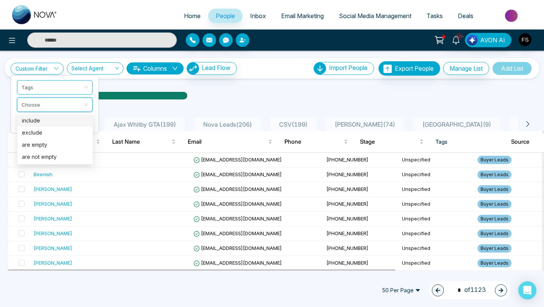
click at [42, 124] on div "include" at bounding box center [55, 120] width 67 height 8
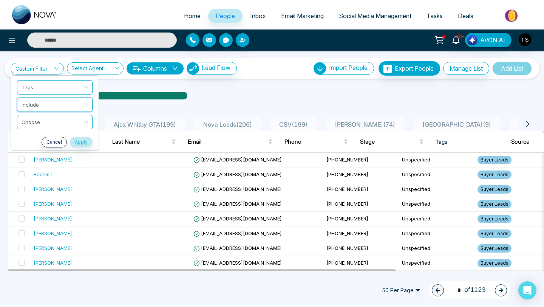
click at [42, 124] on input "search" at bounding box center [52, 120] width 61 height 11
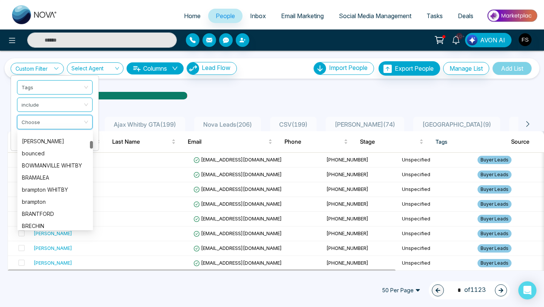
scroll to position [203, 0]
click at [43, 202] on div "brampton" at bounding box center [55, 201] width 67 height 8
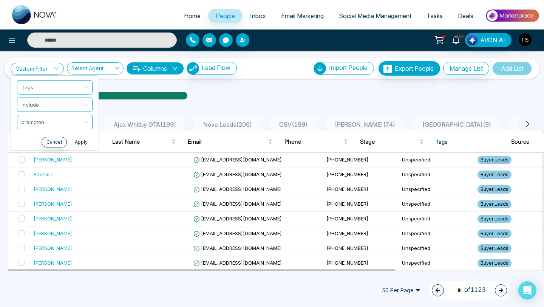
click at [79, 143] on button "Apply" at bounding box center [81, 142] width 23 height 11
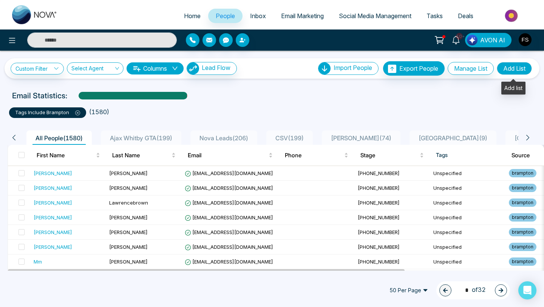
click at [509, 68] on button "Add List" at bounding box center [514, 68] width 35 height 13
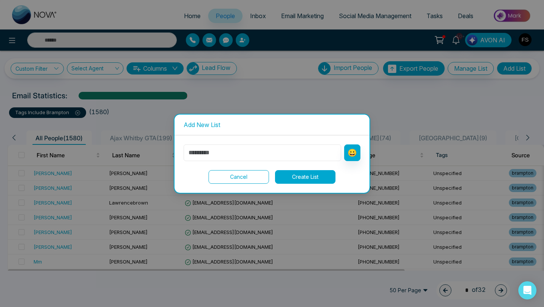
click at [294, 152] on input "text" at bounding box center [263, 152] width 158 height 17
type input "********"
click at [321, 177] on button "Create List" at bounding box center [305, 177] width 60 height 14
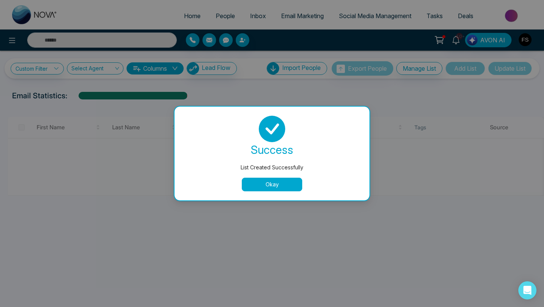
click at [274, 187] on button "Okay" at bounding box center [272, 185] width 60 height 14
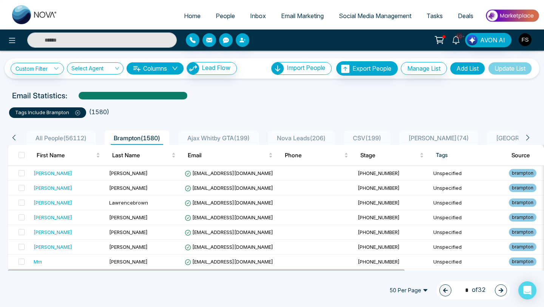
click at [291, 17] on span "Email Marketing" at bounding box center [302, 16] width 43 height 8
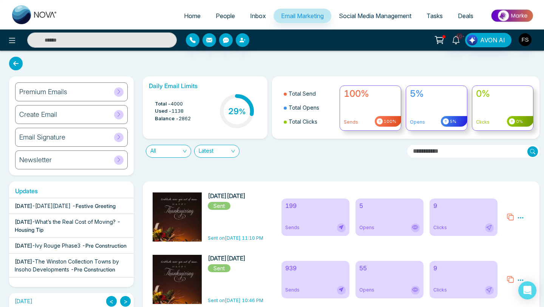
click at [521, 218] on icon at bounding box center [521, 217] width 6 height 1
click at [505, 228] on span "Preview" at bounding box center [506, 228] width 20 height 6
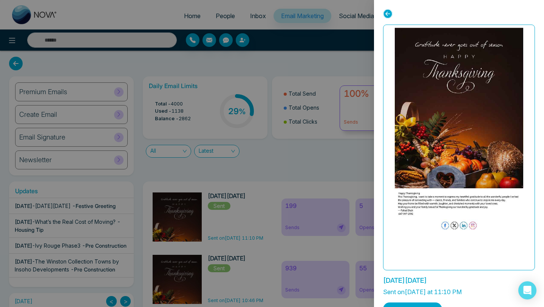
scroll to position [18, 0]
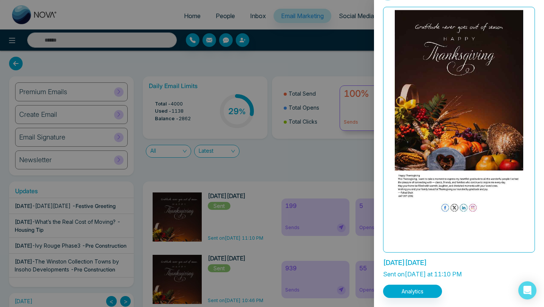
click at [333, 186] on div at bounding box center [272, 153] width 544 height 307
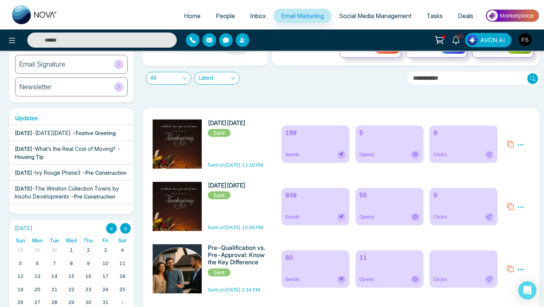
scroll to position [0, 0]
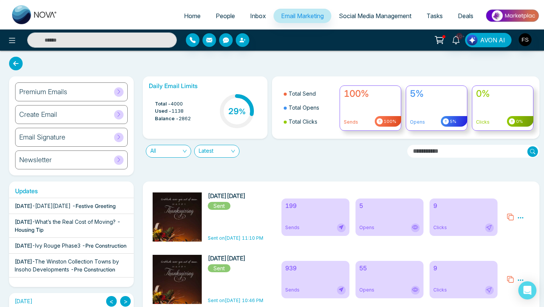
click at [67, 210] on div "[DATE] - [DATE][DATE] - Festive Greeting" at bounding box center [65, 206] width 101 height 8
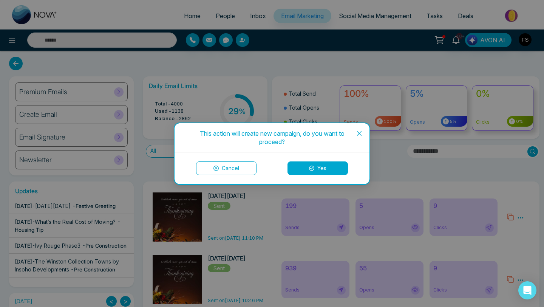
click at [237, 170] on button "Cancel" at bounding box center [226, 168] width 60 height 14
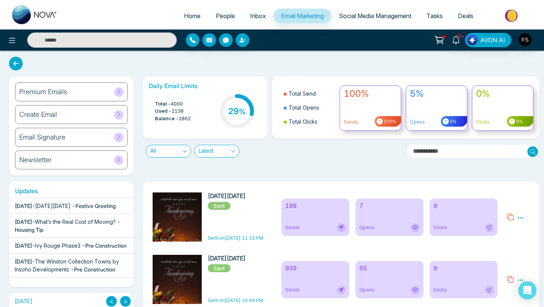
click at [90, 117] on div "Create Email" at bounding box center [71, 114] width 113 height 19
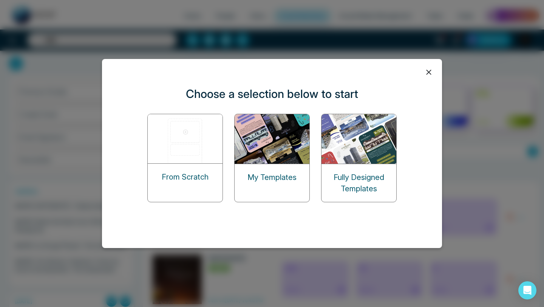
click at [280, 149] on img at bounding box center [273, 139] width 76 height 50
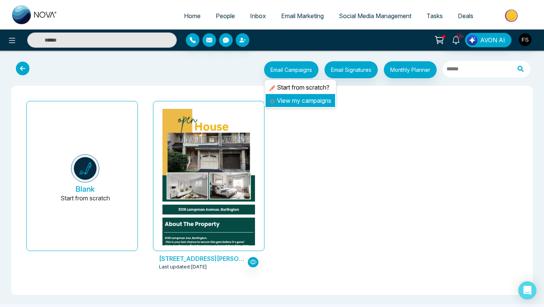
click at [288, 101] on link "View my campaigns" at bounding box center [300, 101] width 62 height 8
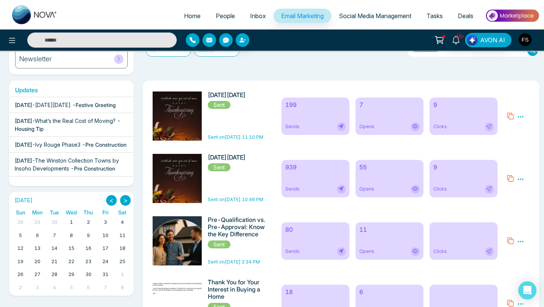
scroll to position [91, 0]
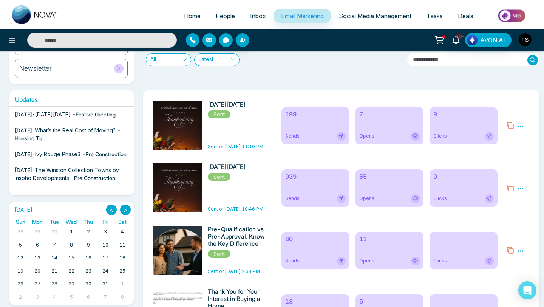
click at [523, 129] on icon at bounding box center [520, 126] width 7 height 7
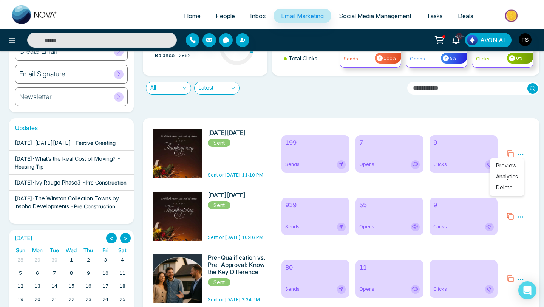
scroll to position [0, 0]
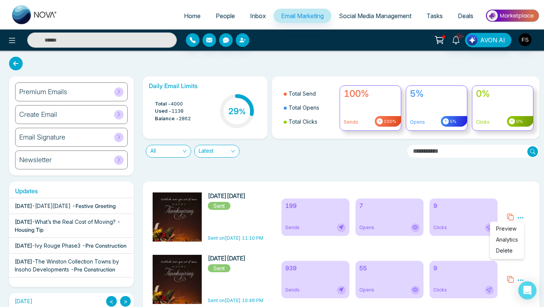
click at [431, 152] on input "text" at bounding box center [473, 151] width 132 height 13
click at [520, 217] on icon at bounding box center [520, 217] width 7 height 7
click at [511, 229] on span "Preview" at bounding box center [506, 228] width 20 height 6
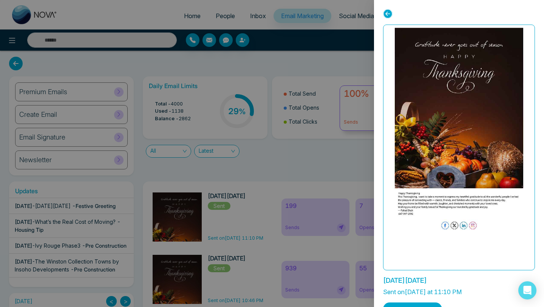
scroll to position [18, 0]
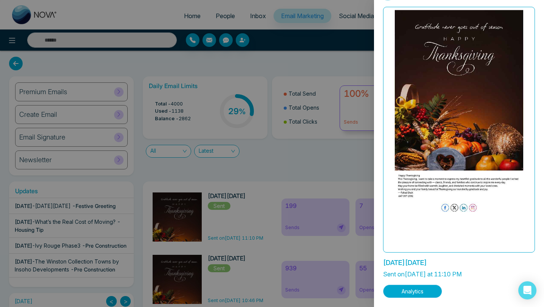
click at [408, 293] on button "Analytics" at bounding box center [412, 291] width 59 height 13
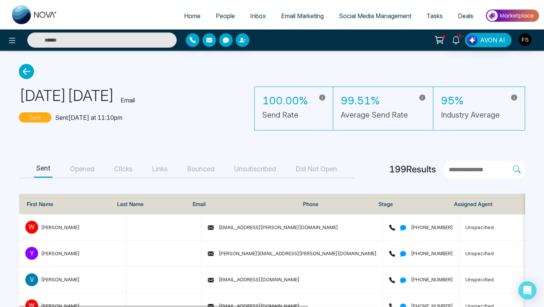
click at [27, 73] on icon at bounding box center [26, 71] width 15 height 15
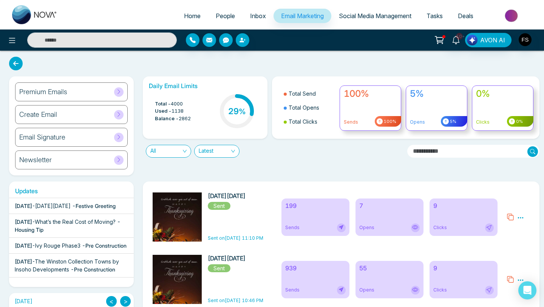
click at [519, 218] on icon at bounding box center [520, 217] width 7 height 7
click at [515, 230] on span "Preview" at bounding box center [506, 228] width 20 height 6
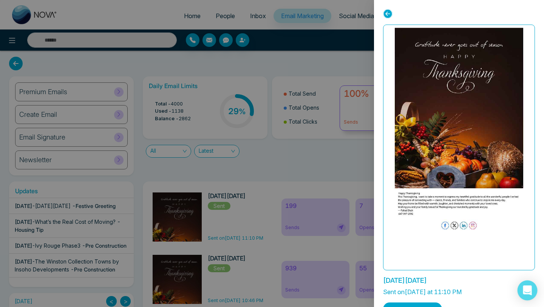
click at [529, 294] on div "Open Intercom Messenger" at bounding box center [528, 290] width 20 height 20
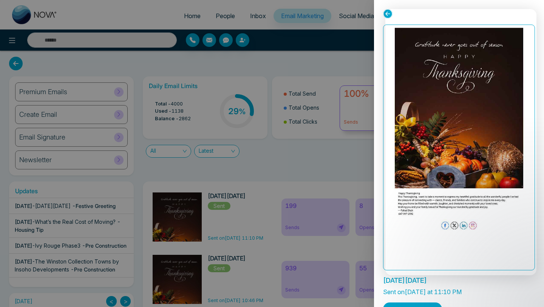
click at [284, 18] on div at bounding box center [272, 153] width 544 height 307
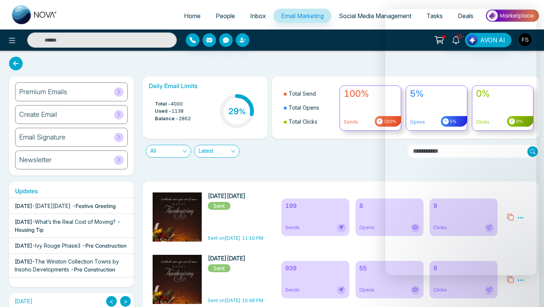
click at [284, 18] on span "Email Marketing" at bounding box center [302, 16] width 43 height 8
click at [285, 14] on span "Email Marketing" at bounding box center [302, 16] width 43 height 8
click at [242, 171] on div "Daily Email Limits Total - 4000 Used - 1138 Balance - 2862 29 % Total Send Tota…" at bounding box center [338, 125] width 401 height 99
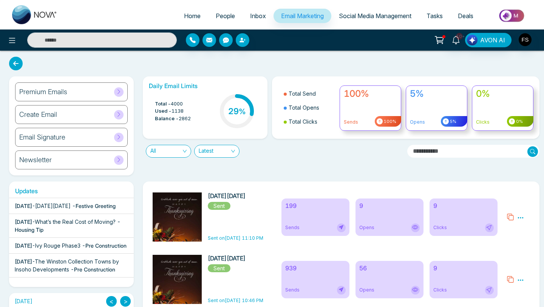
click at [317, 217] on div "199 Sends" at bounding box center [316, 216] width 68 height 37
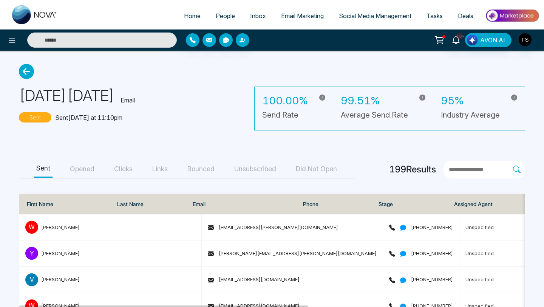
click at [26, 76] on icon at bounding box center [26, 71] width 15 height 15
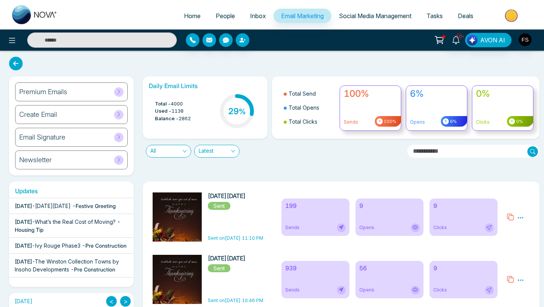
click at [510, 215] on icon at bounding box center [510, 217] width 6 height 6
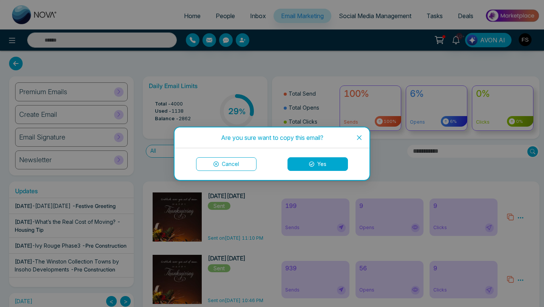
click at [302, 165] on button "Yes" at bounding box center [318, 164] width 60 height 14
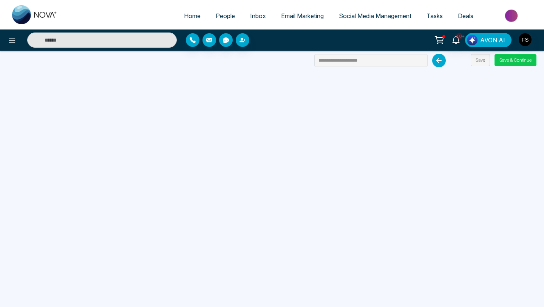
click at [500, 59] on button "Save & Continue" at bounding box center [516, 60] width 42 height 12
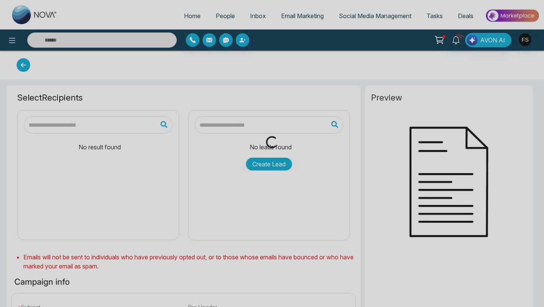
type input "**********"
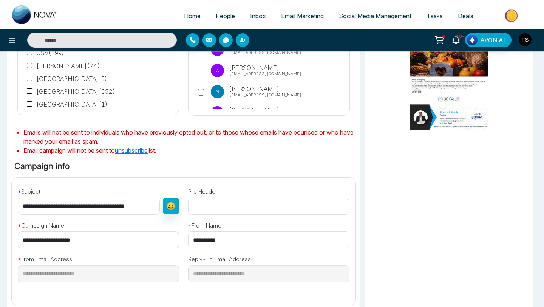
scroll to position [227, 0]
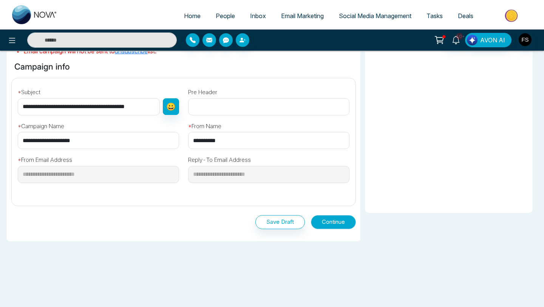
click at [328, 222] on button "Continue" at bounding box center [333, 222] width 45 height 14
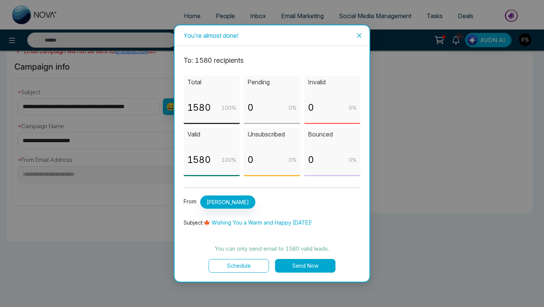
click at [305, 267] on button "Send Now" at bounding box center [305, 266] width 60 height 14
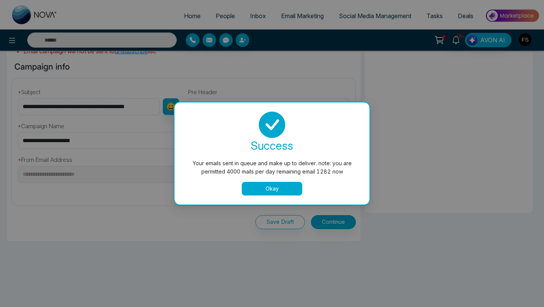
click at [268, 191] on button "Okay" at bounding box center [272, 189] width 60 height 14
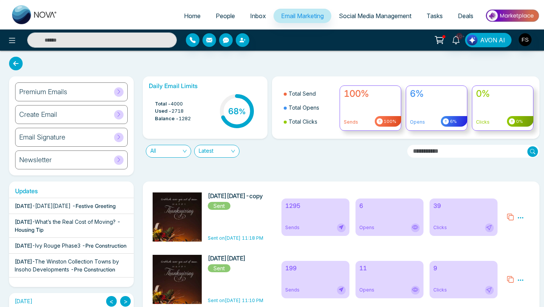
click at [511, 219] on icon at bounding box center [511, 217] width 8 height 8
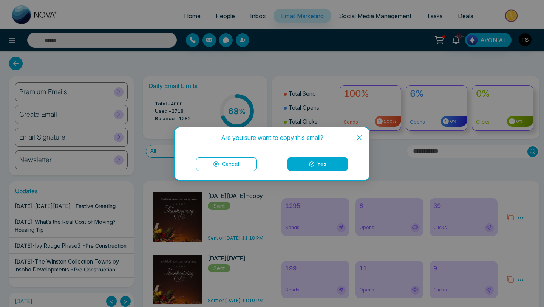
click at [321, 161] on button "Yes" at bounding box center [318, 164] width 60 height 14
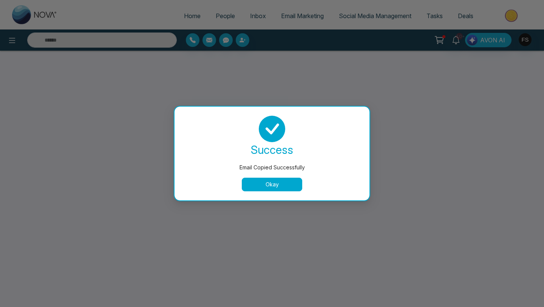
click at [282, 184] on button "Okay" at bounding box center [272, 185] width 60 height 14
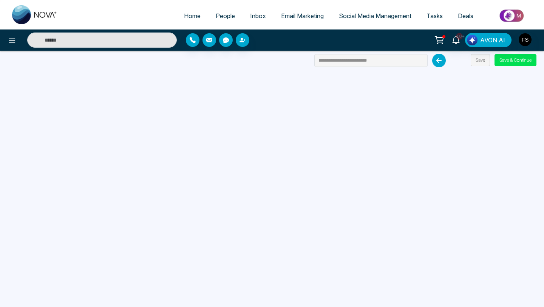
click at [225, 17] on span "People" at bounding box center [225, 16] width 19 height 8
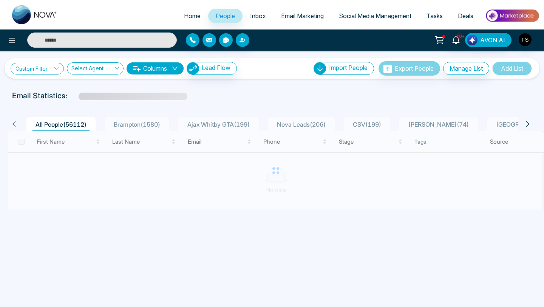
click at [57, 70] on icon at bounding box center [56, 68] width 5 height 5
click at [56, 86] on input "search" at bounding box center [52, 86] width 61 height 11
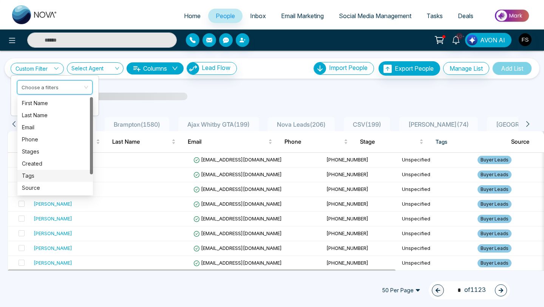
click at [37, 175] on div "Tags" at bounding box center [55, 176] width 67 height 8
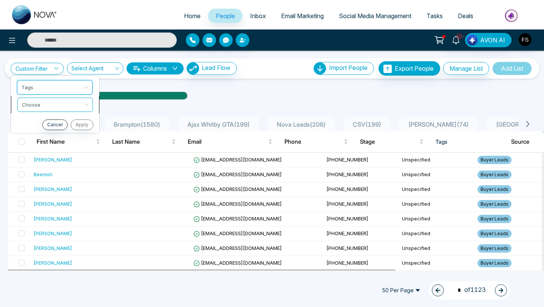
click at [52, 108] on input "search" at bounding box center [52, 103] width 61 height 11
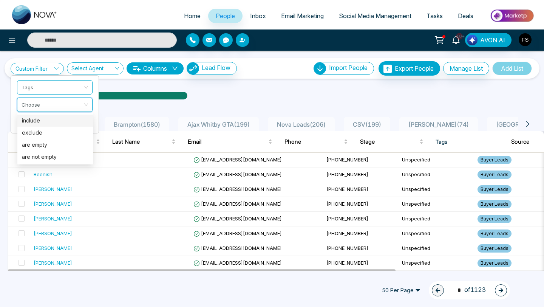
click at [47, 123] on div "include" at bounding box center [55, 120] width 67 height 8
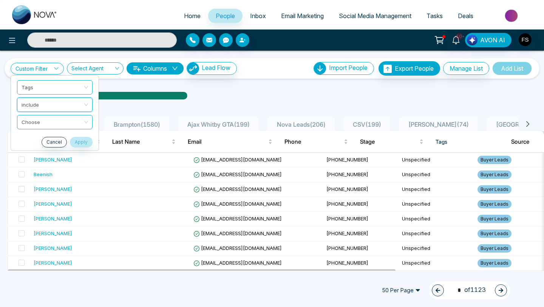
click at [47, 123] on input "search" at bounding box center [52, 120] width 61 height 11
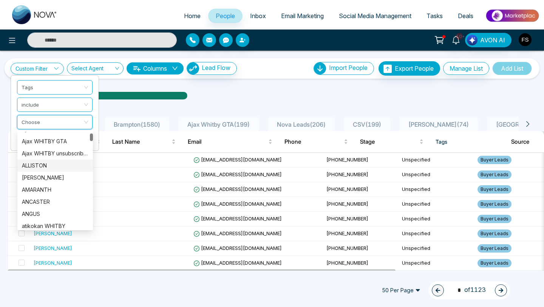
scroll to position [34, 0]
click at [37, 200] on div "ANCASTER" at bounding box center [55, 200] width 67 height 8
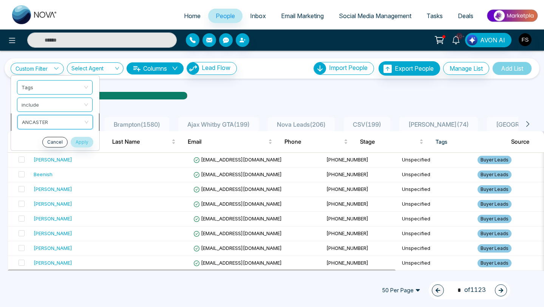
click at [85, 120] on span "ANCASTER" at bounding box center [55, 122] width 67 height 14
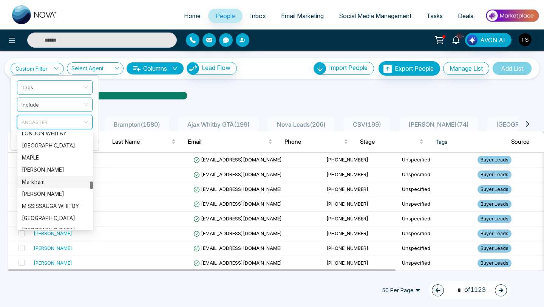
scroll to position [1127, 0]
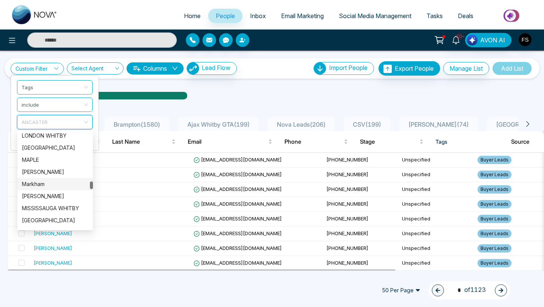
click at [46, 186] on div "Markham" at bounding box center [55, 184] width 67 height 8
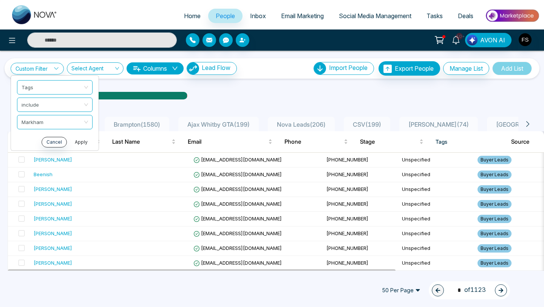
click at [80, 142] on button "Apply" at bounding box center [81, 142] width 23 height 11
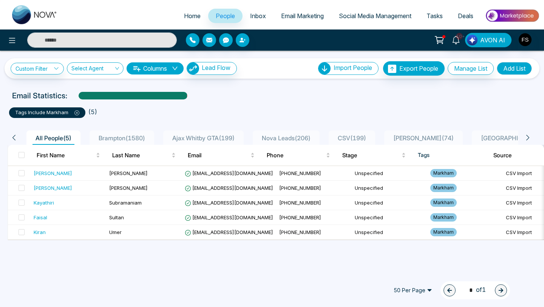
click at [78, 116] on p "tags include [PERSON_NAME]" at bounding box center [47, 113] width 64 height 8
click at [76, 115] on icon at bounding box center [76, 112] width 5 height 5
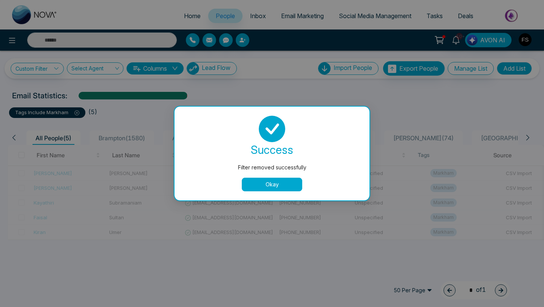
click at [76, 115] on div "Filter removed successfully success Filter removed successfully Okay" at bounding box center [272, 153] width 544 height 307
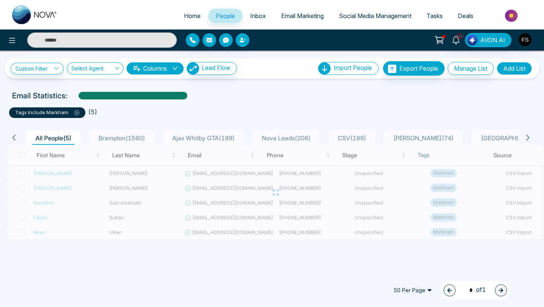
click at [76, 115] on icon at bounding box center [76, 112] width 5 height 5
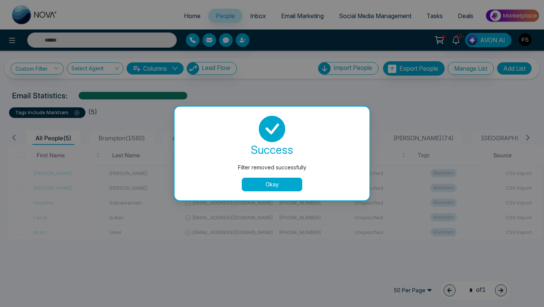
click at [255, 186] on button "Okay" at bounding box center [272, 185] width 60 height 14
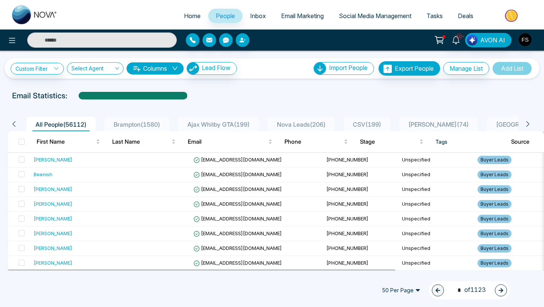
click at [16, 124] on icon at bounding box center [14, 124] width 7 height 7
click at [57, 70] on icon at bounding box center [56, 68] width 5 height 5
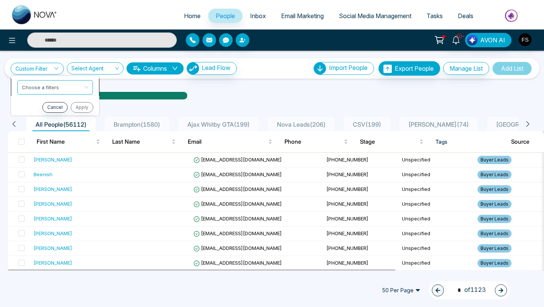
click at [56, 86] on input "search" at bounding box center [52, 86] width 61 height 11
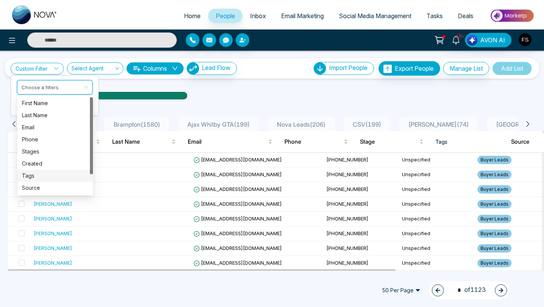
click at [37, 177] on div "Tags" at bounding box center [55, 176] width 67 height 8
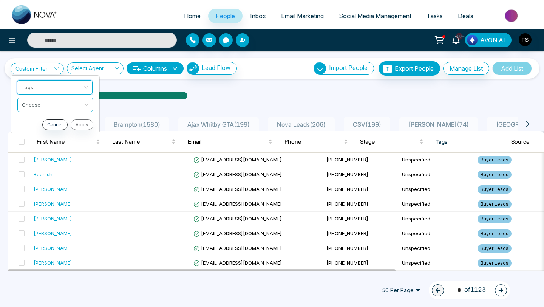
click at [59, 104] on input "search" at bounding box center [52, 103] width 61 height 11
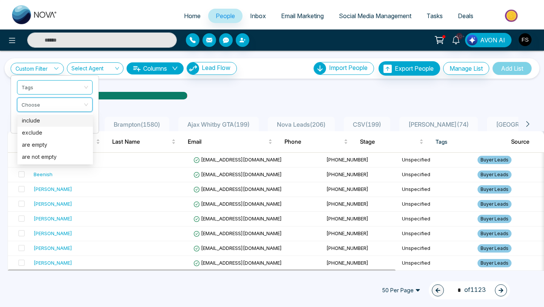
click at [51, 120] on div "include" at bounding box center [55, 120] width 67 height 8
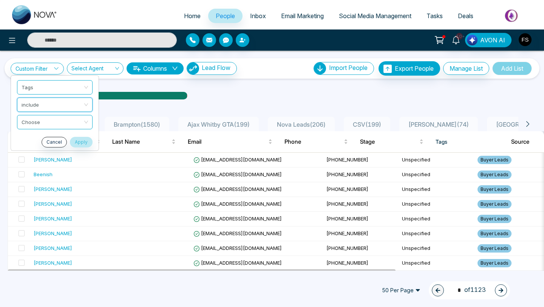
click at [51, 120] on input "search" at bounding box center [52, 120] width 61 height 11
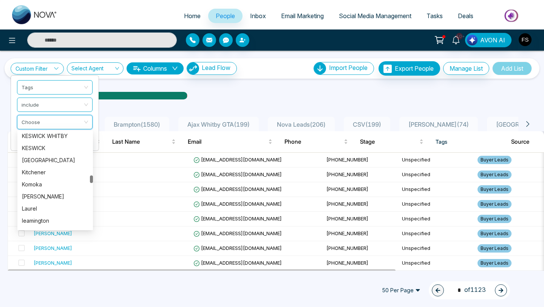
scroll to position [994, 0]
click at [46, 173] on div "Kitchener" at bounding box center [55, 172] width 67 height 8
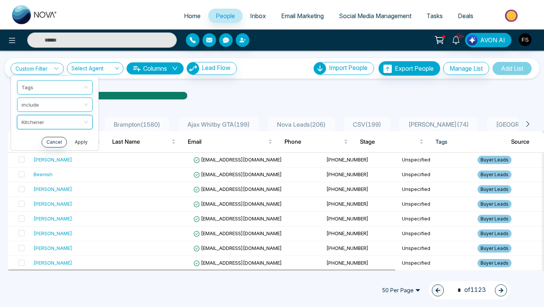
click at [85, 144] on button "Apply" at bounding box center [81, 142] width 23 height 11
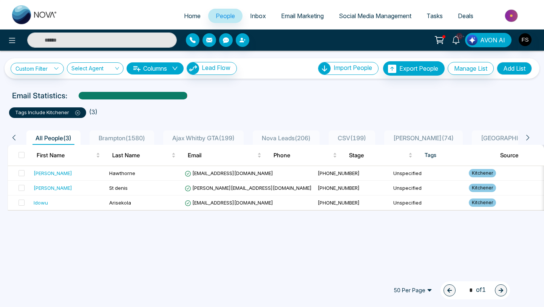
click at [75, 113] on icon at bounding box center [77, 112] width 5 height 5
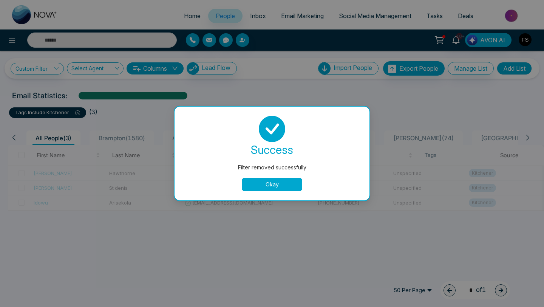
click at [261, 184] on button "Okay" at bounding box center [272, 185] width 60 height 14
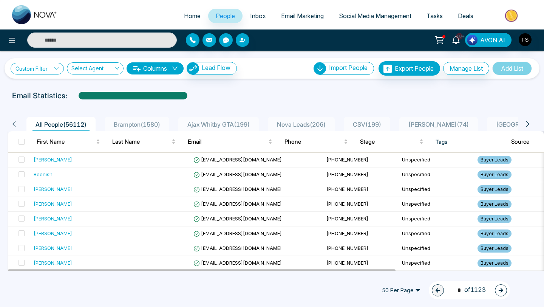
click at [51, 70] on link "Custom Filter" at bounding box center [37, 69] width 53 height 12
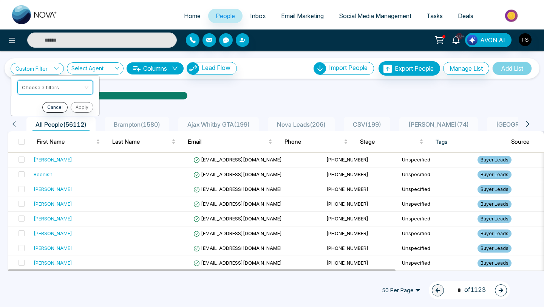
click at [51, 86] on input "search" at bounding box center [52, 86] width 61 height 11
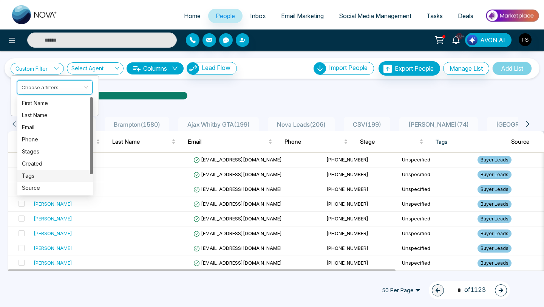
click at [36, 176] on div "Tags" at bounding box center [55, 176] width 67 height 8
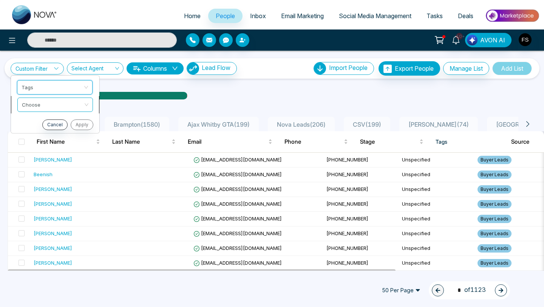
click at [68, 107] on input "search" at bounding box center [52, 103] width 61 height 11
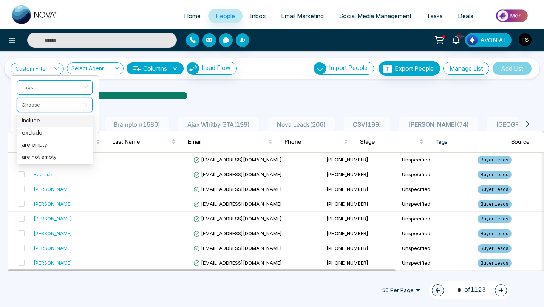
click at [62, 123] on div "include" at bounding box center [55, 120] width 67 height 8
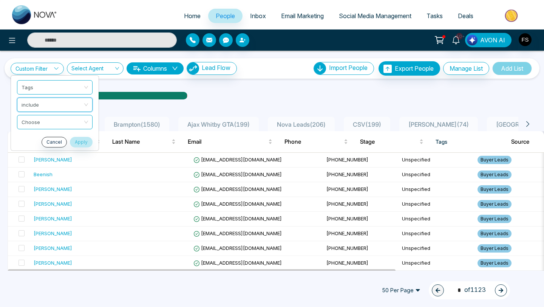
click at [62, 123] on input "search" at bounding box center [52, 120] width 61 height 11
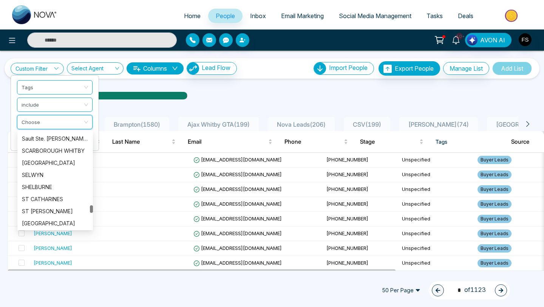
scroll to position [1662, 0]
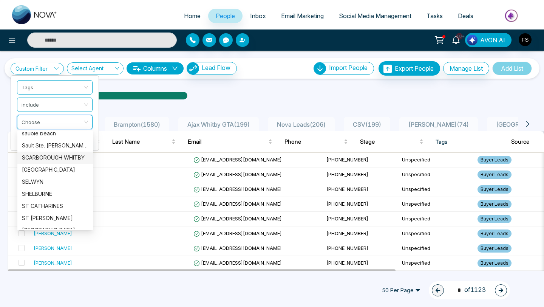
click at [56, 159] on div "SCARBOROUGH WHITBY" at bounding box center [55, 157] width 67 height 8
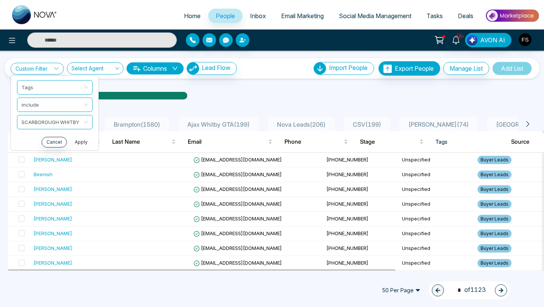
click at [85, 142] on button "Apply" at bounding box center [81, 142] width 23 height 11
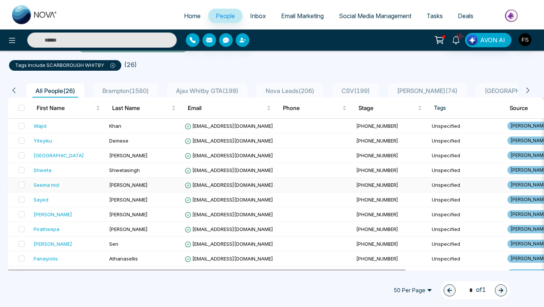
scroll to position [0, 0]
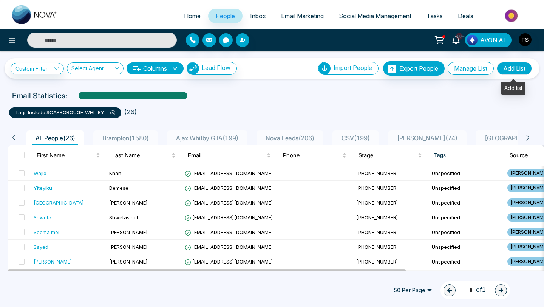
click at [511, 70] on button "Add List" at bounding box center [514, 68] width 35 height 13
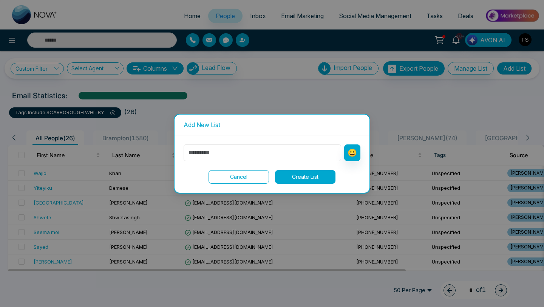
click at [290, 149] on input "text" at bounding box center [263, 152] width 158 height 17
type input "**********"
click at [317, 181] on button "Create List" at bounding box center [305, 177] width 60 height 14
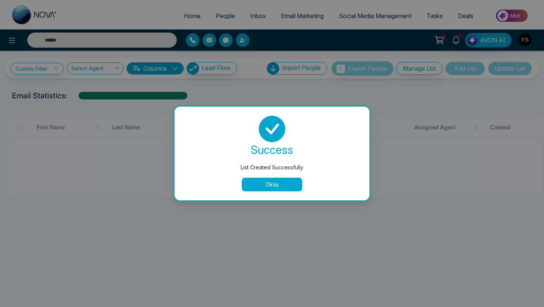
click at [257, 184] on button "Okay" at bounding box center [272, 185] width 60 height 14
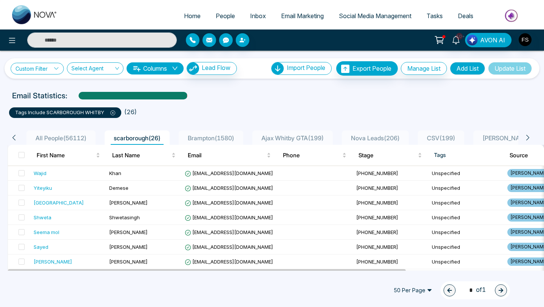
click at [45, 69] on link "Custom Filter" at bounding box center [37, 69] width 53 height 12
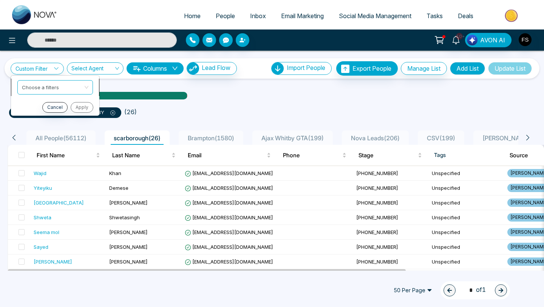
click at [45, 84] on input "search" at bounding box center [52, 86] width 61 height 11
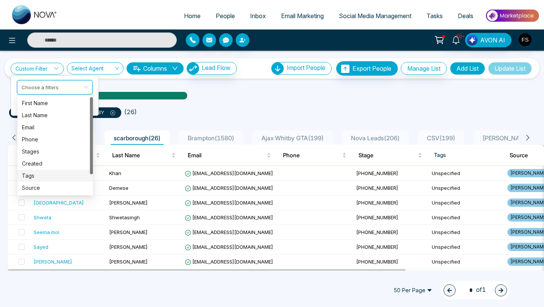
click at [35, 175] on div "Tags" at bounding box center [55, 176] width 67 height 8
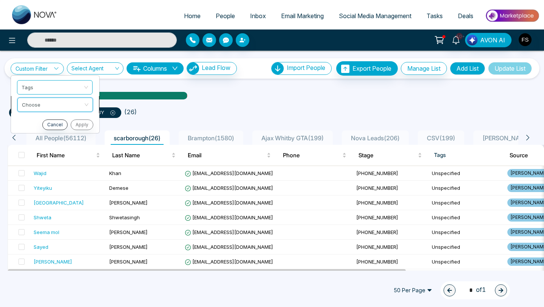
click at [47, 105] on input "search" at bounding box center [52, 103] width 61 height 11
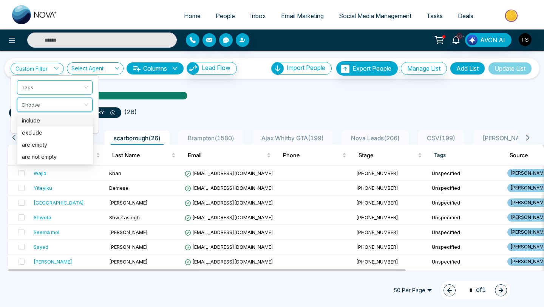
click at [43, 122] on div "include" at bounding box center [55, 120] width 67 height 8
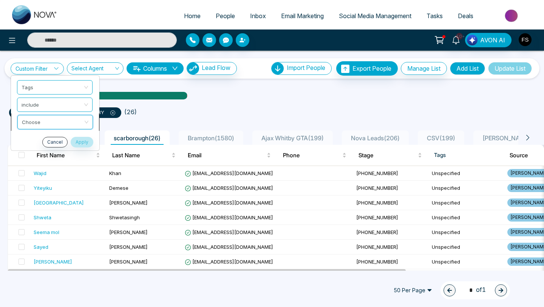
click at [48, 120] on input "search" at bounding box center [52, 120] width 61 height 11
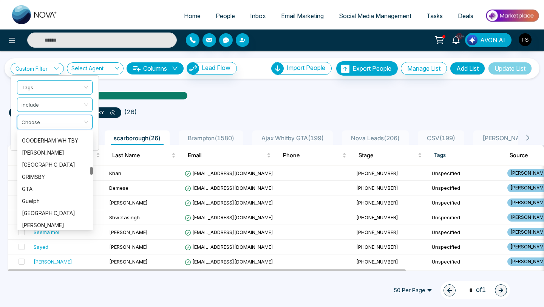
scroll to position [797, 0]
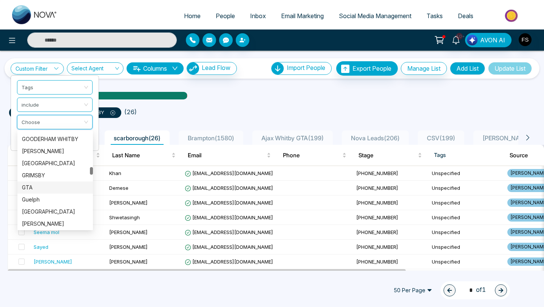
click at [33, 186] on div "GTA" at bounding box center [55, 187] width 67 height 8
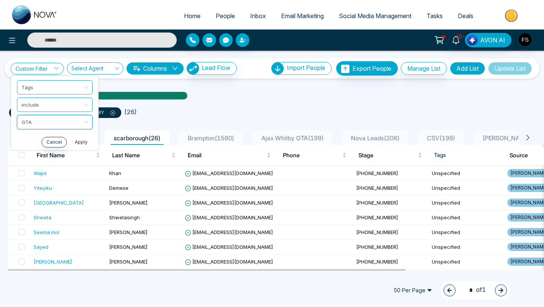
click at [85, 144] on button "Apply" at bounding box center [81, 142] width 23 height 11
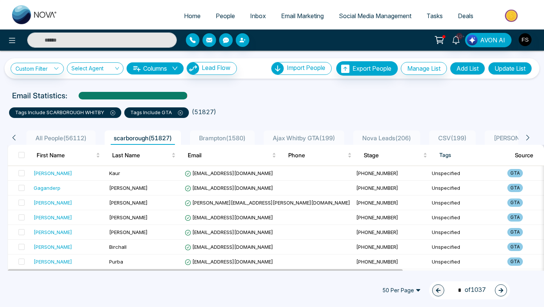
click at [114, 113] on icon at bounding box center [112, 112] width 5 height 5
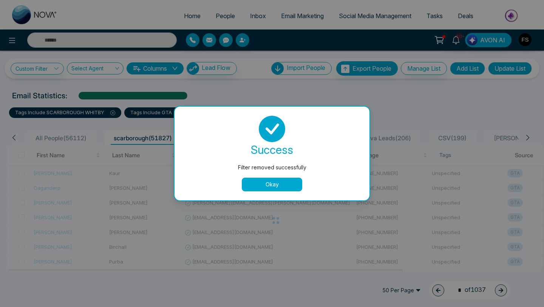
click at [258, 186] on button "Okay" at bounding box center [272, 185] width 60 height 14
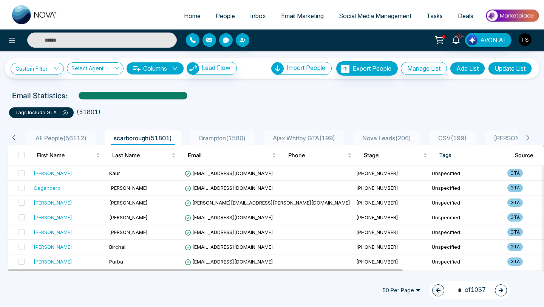
click at [65, 115] on p "tags include GTA" at bounding box center [41, 113] width 53 height 8
click at [65, 114] on icon at bounding box center [65, 113] width 2 height 2
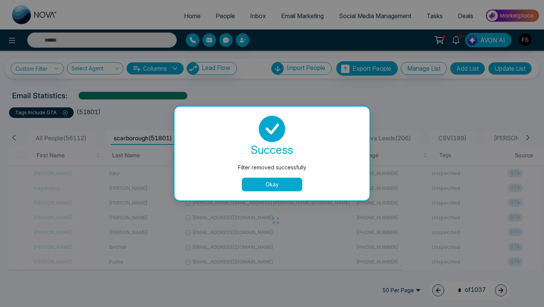
click at [259, 186] on button "Okay" at bounding box center [272, 185] width 60 height 14
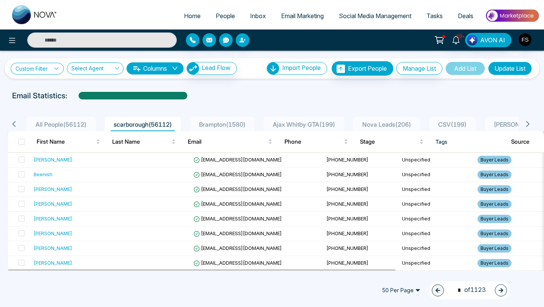
click at [56, 70] on icon at bounding box center [56, 68] width 5 height 5
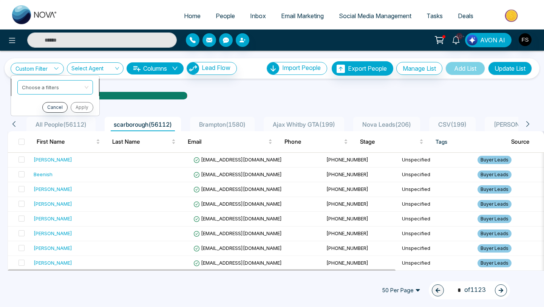
click at [57, 87] on input "search" at bounding box center [52, 86] width 61 height 11
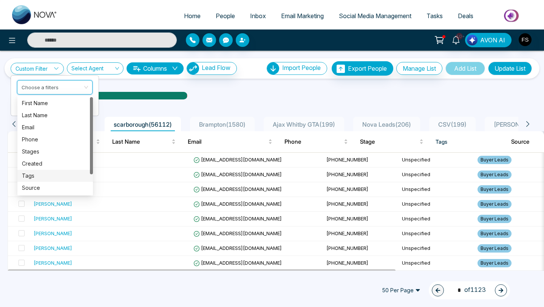
click at [42, 177] on div "Tags" at bounding box center [55, 176] width 67 height 8
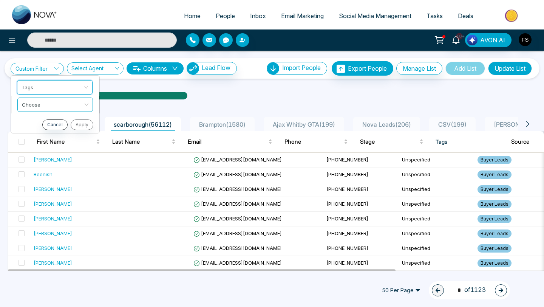
click at [46, 104] on input "search" at bounding box center [52, 103] width 61 height 11
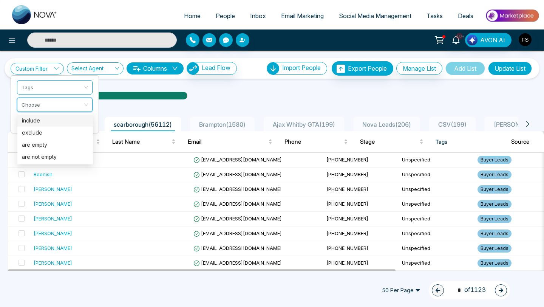
click at [45, 121] on div "include" at bounding box center [55, 120] width 67 height 8
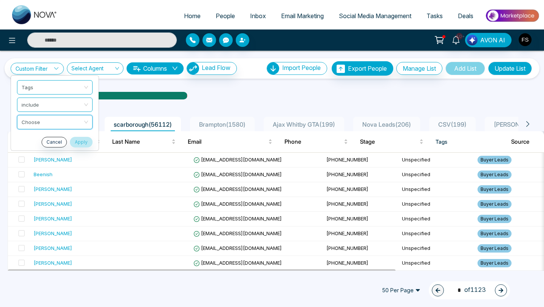
click at [45, 121] on input "search" at bounding box center [52, 120] width 61 height 11
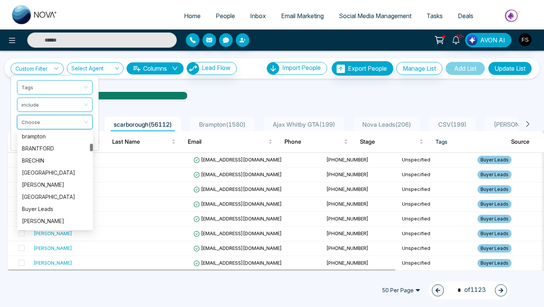
scroll to position [266, 0]
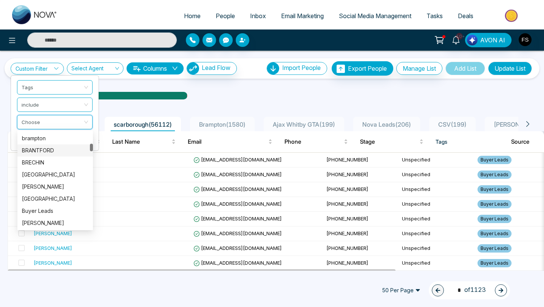
click at [50, 152] on div "BRANTFORD" at bounding box center [55, 150] width 67 height 8
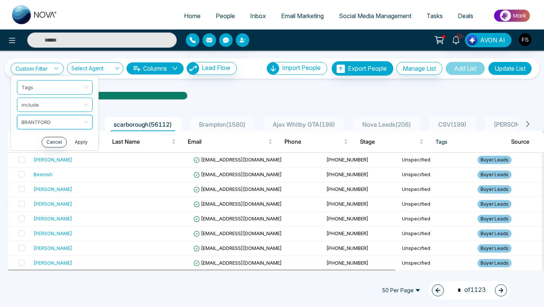
click at [82, 145] on button "Apply" at bounding box center [81, 142] width 23 height 11
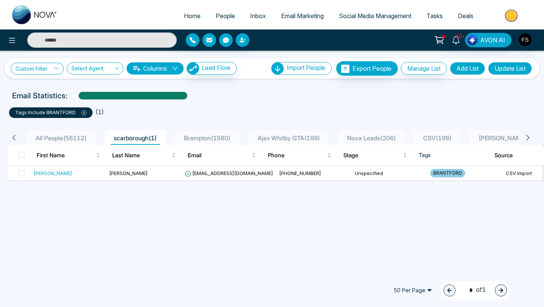
click at [52, 71] on link "Custom Filter" at bounding box center [37, 69] width 53 height 12
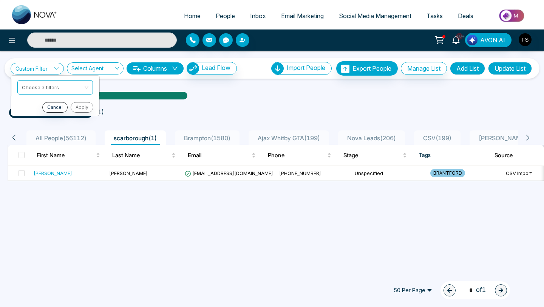
click at [50, 86] on input "search" at bounding box center [52, 86] width 61 height 11
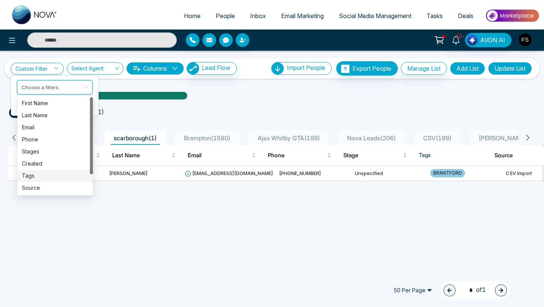
click at [36, 177] on div "Tags" at bounding box center [55, 176] width 67 height 8
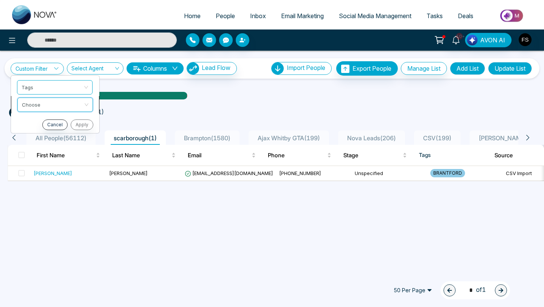
click at [45, 104] on input "search" at bounding box center [52, 103] width 61 height 11
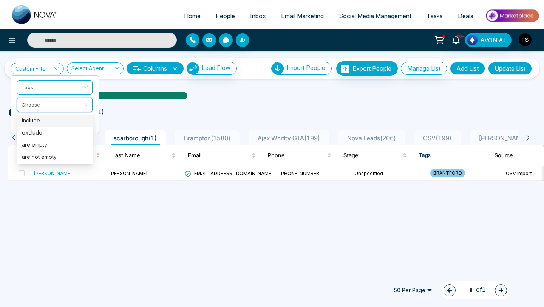
click at [41, 121] on div "include" at bounding box center [55, 120] width 67 height 8
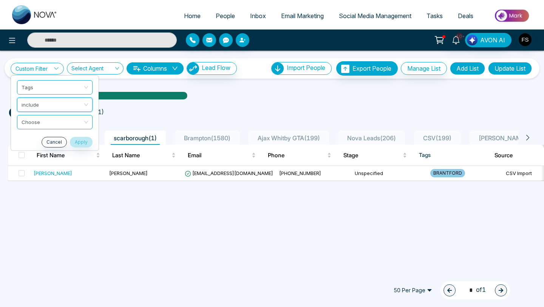
click at [41, 121] on input "search" at bounding box center [52, 120] width 61 height 11
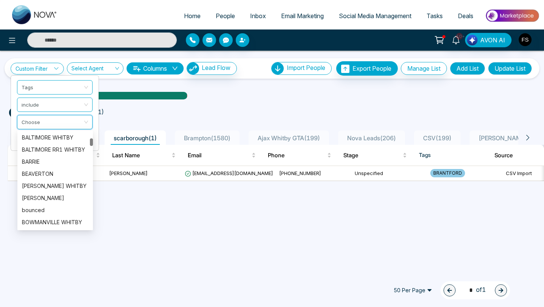
scroll to position [153, 0]
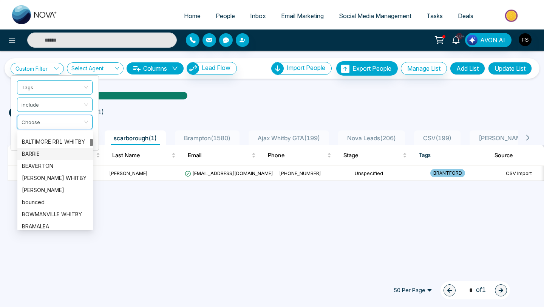
click at [34, 156] on div "BARRIE" at bounding box center [55, 154] width 67 height 8
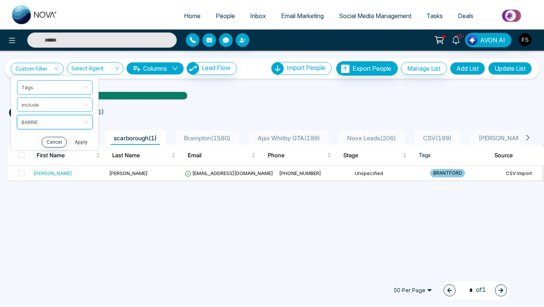
click at [83, 140] on button "Apply" at bounding box center [81, 142] width 23 height 11
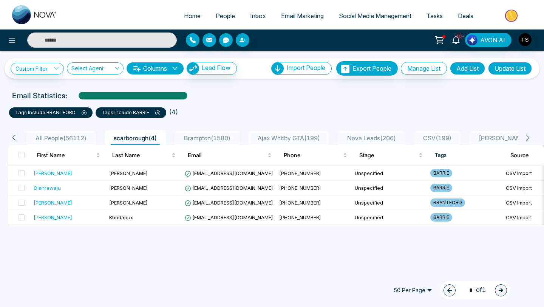
click at [83, 111] on icon at bounding box center [84, 112] width 5 height 5
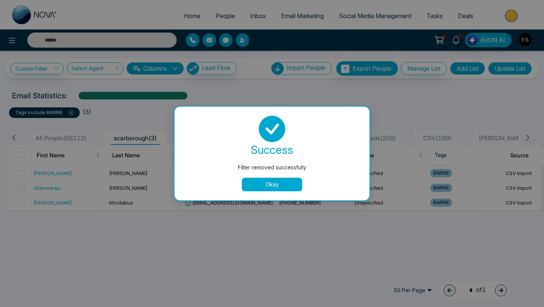
click at [254, 186] on button "Okay" at bounding box center [272, 185] width 60 height 14
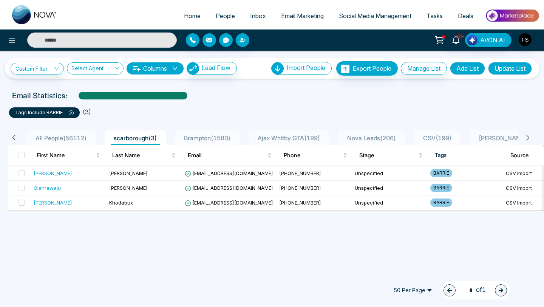
click at [72, 114] on icon at bounding box center [71, 113] width 2 height 2
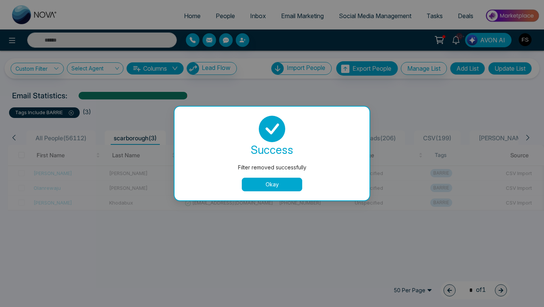
click at [258, 186] on button "Okay" at bounding box center [272, 185] width 60 height 14
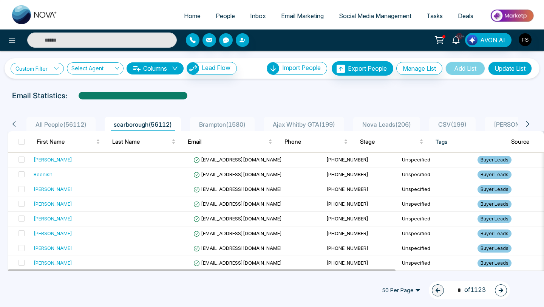
click at [54, 70] on link "Custom Filter" at bounding box center [37, 69] width 53 height 12
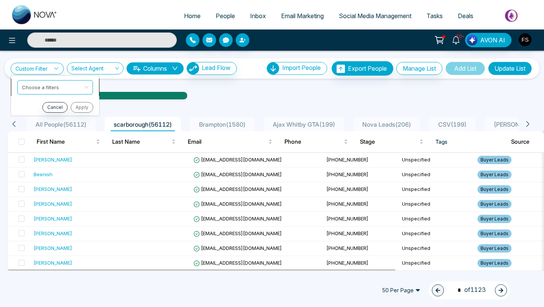
click at [54, 84] on input "search" at bounding box center [52, 86] width 61 height 11
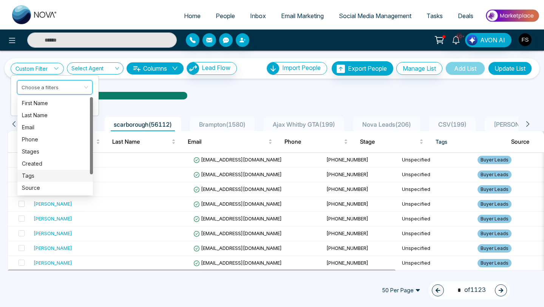
click at [42, 175] on div "Tags" at bounding box center [55, 176] width 67 height 8
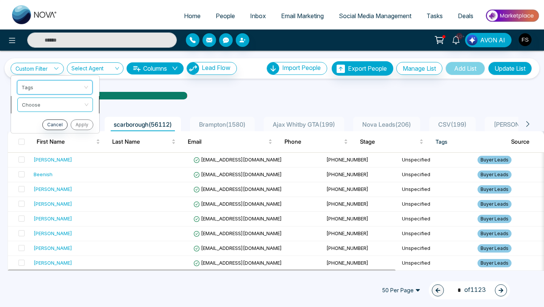
click at [57, 106] on input "search" at bounding box center [52, 103] width 61 height 11
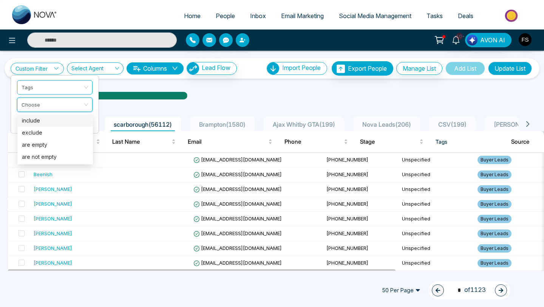
click at [52, 117] on div "include" at bounding box center [55, 120] width 67 height 8
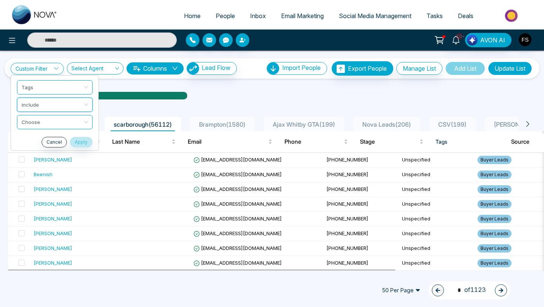
click at [52, 117] on input "search" at bounding box center [52, 120] width 61 height 11
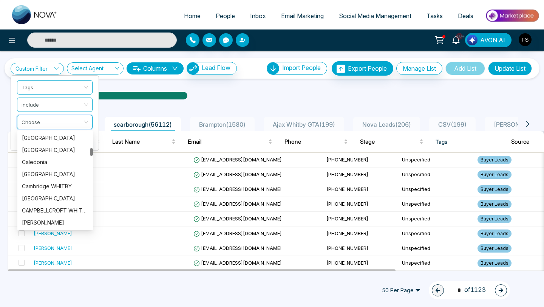
scroll to position [378, 0]
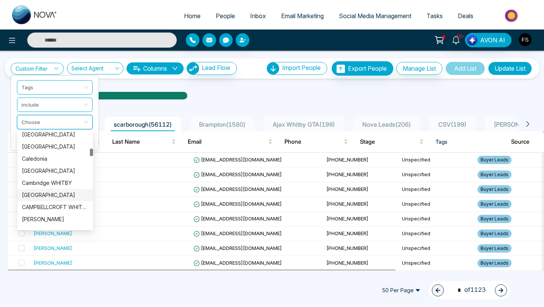
click at [60, 197] on div "[GEOGRAPHIC_DATA]" at bounding box center [55, 195] width 67 height 8
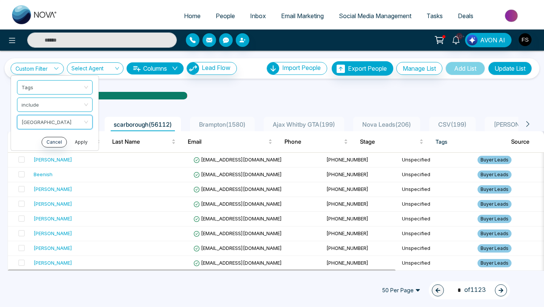
click at [84, 142] on button "Apply" at bounding box center [81, 142] width 23 height 11
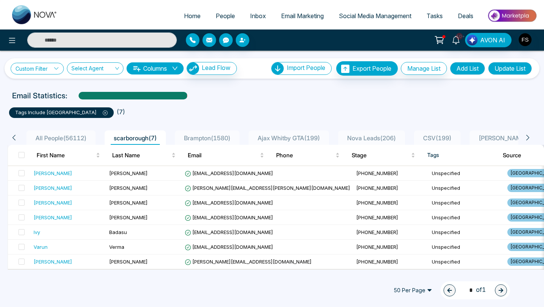
click at [53, 70] on link "Custom Filter" at bounding box center [37, 69] width 53 height 12
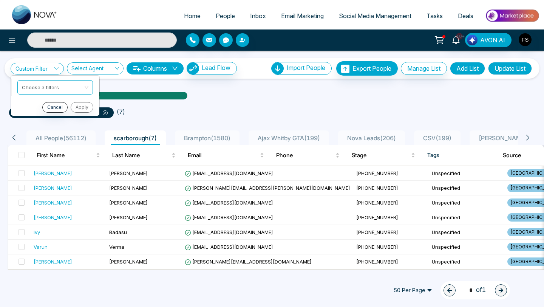
click at [53, 87] on input "search" at bounding box center [52, 86] width 61 height 11
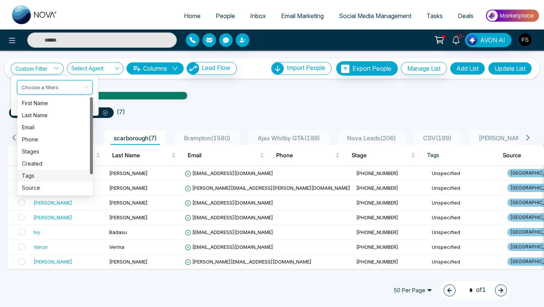
click at [38, 175] on div "Tags" at bounding box center [55, 176] width 67 height 8
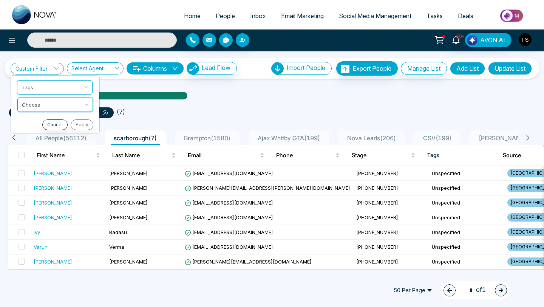
click at [51, 109] on input "search" at bounding box center [52, 103] width 61 height 11
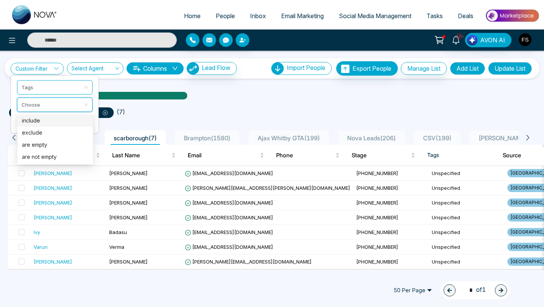
click at [43, 123] on div "include" at bounding box center [55, 120] width 67 height 8
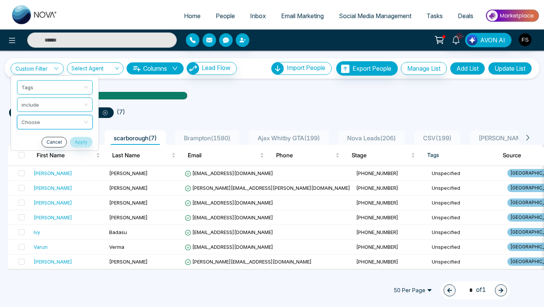
click at [43, 123] on input "search" at bounding box center [52, 120] width 61 height 11
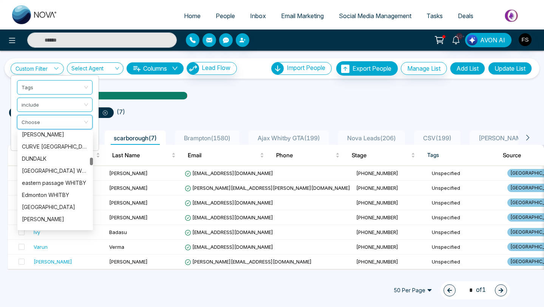
scroll to position [609, 0]
click at [47, 171] on div "[GEOGRAPHIC_DATA] WHITBY" at bounding box center [55, 170] width 67 height 8
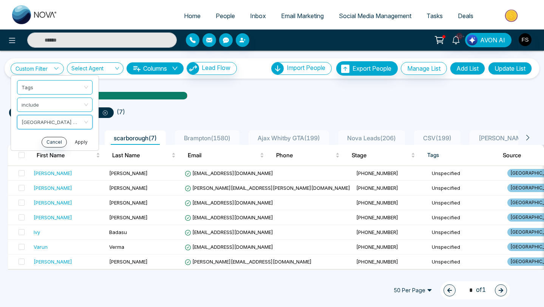
click at [77, 144] on button "Apply" at bounding box center [81, 142] width 23 height 11
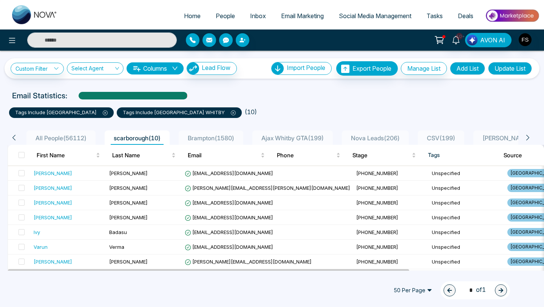
click at [516, 69] on button "Update List" at bounding box center [510, 68] width 44 height 13
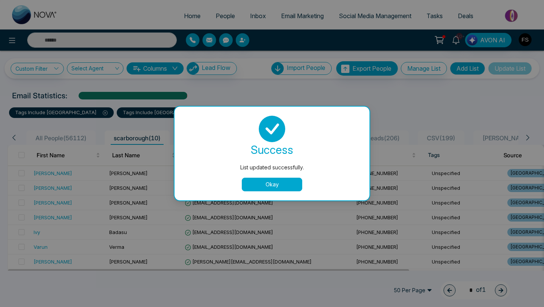
click at [293, 187] on button "Okay" at bounding box center [272, 185] width 60 height 14
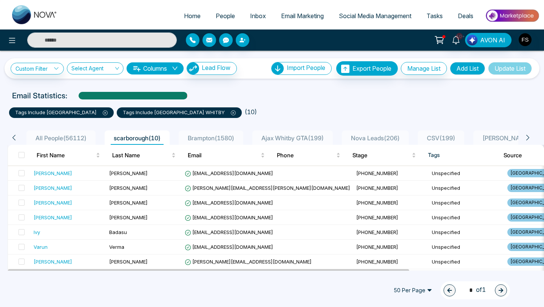
click at [291, 14] on span "Email Marketing" at bounding box center [302, 16] width 43 height 8
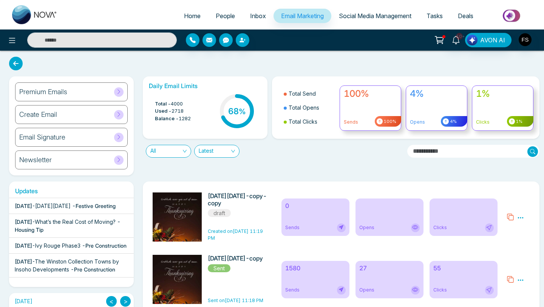
click at [511, 217] on icon at bounding box center [511, 217] width 8 height 8
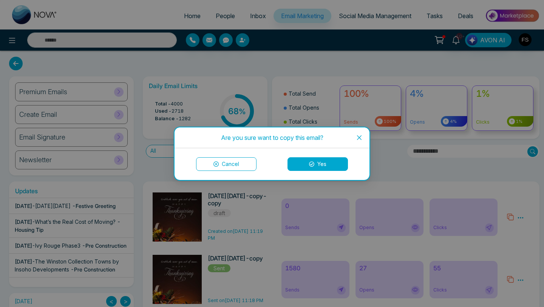
click at [335, 167] on button "Yes" at bounding box center [318, 164] width 60 height 14
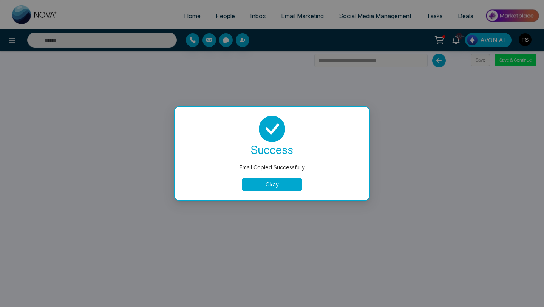
click at [286, 184] on button "Okay" at bounding box center [272, 185] width 60 height 14
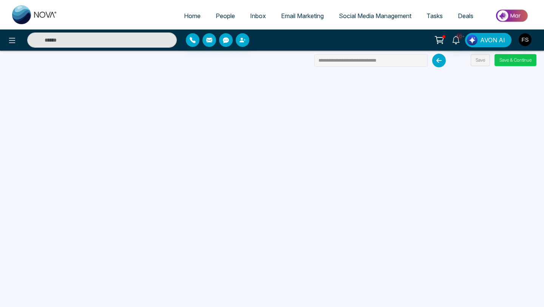
click at [502, 59] on button "Save & Continue" at bounding box center [516, 60] width 42 height 12
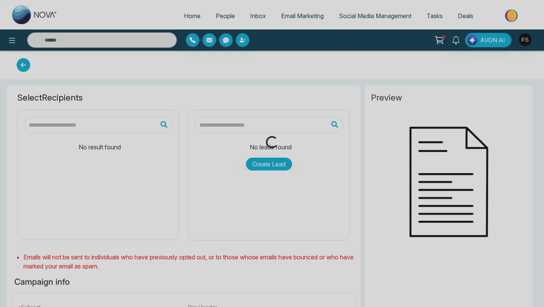
type input "**********"
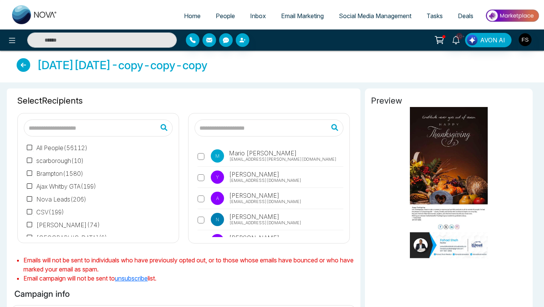
scroll to position [31, 0]
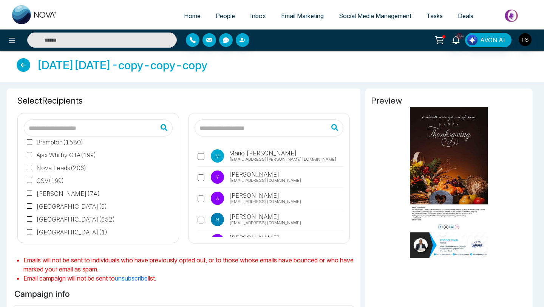
click at [241, 129] on input "text" at bounding box center [269, 127] width 149 height 17
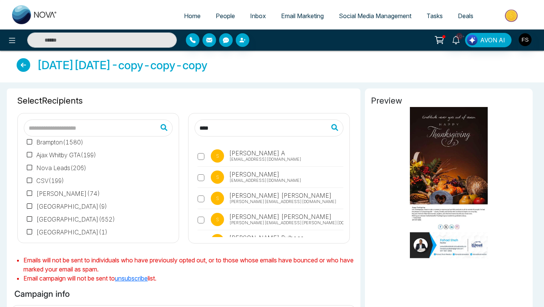
type input "****"
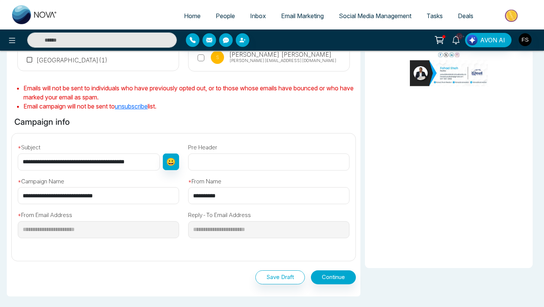
scroll to position [173, 0]
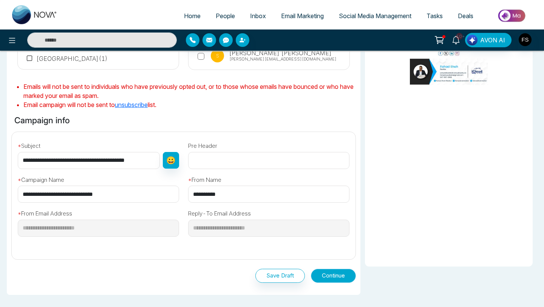
click at [321, 276] on button "Continue" at bounding box center [333, 276] width 45 height 14
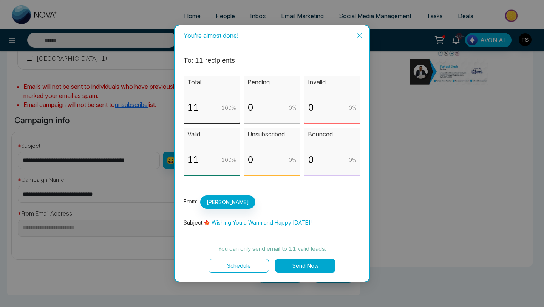
click at [309, 265] on button "Send Now" at bounding box center [305, 266] width 60 height 14
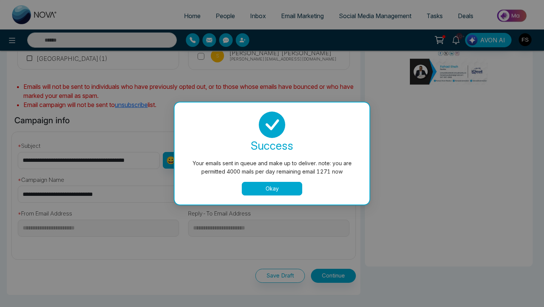
click at [273, 188] on button "Okay" at bounding box center [272, 189] width 60 height 14
